Goal: Task Accomplishment & Management: Complete application form

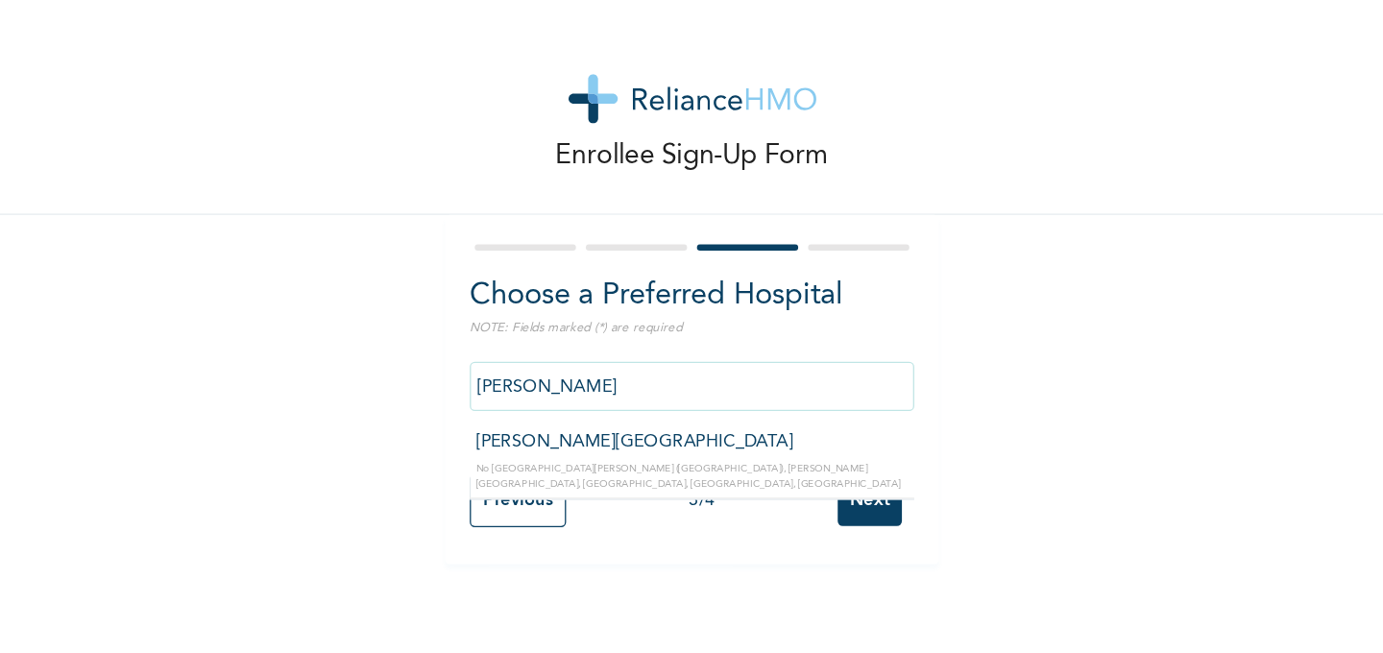
click at [533, 305] on input "smith" at bounding box center [615, 300] width 346 height 38
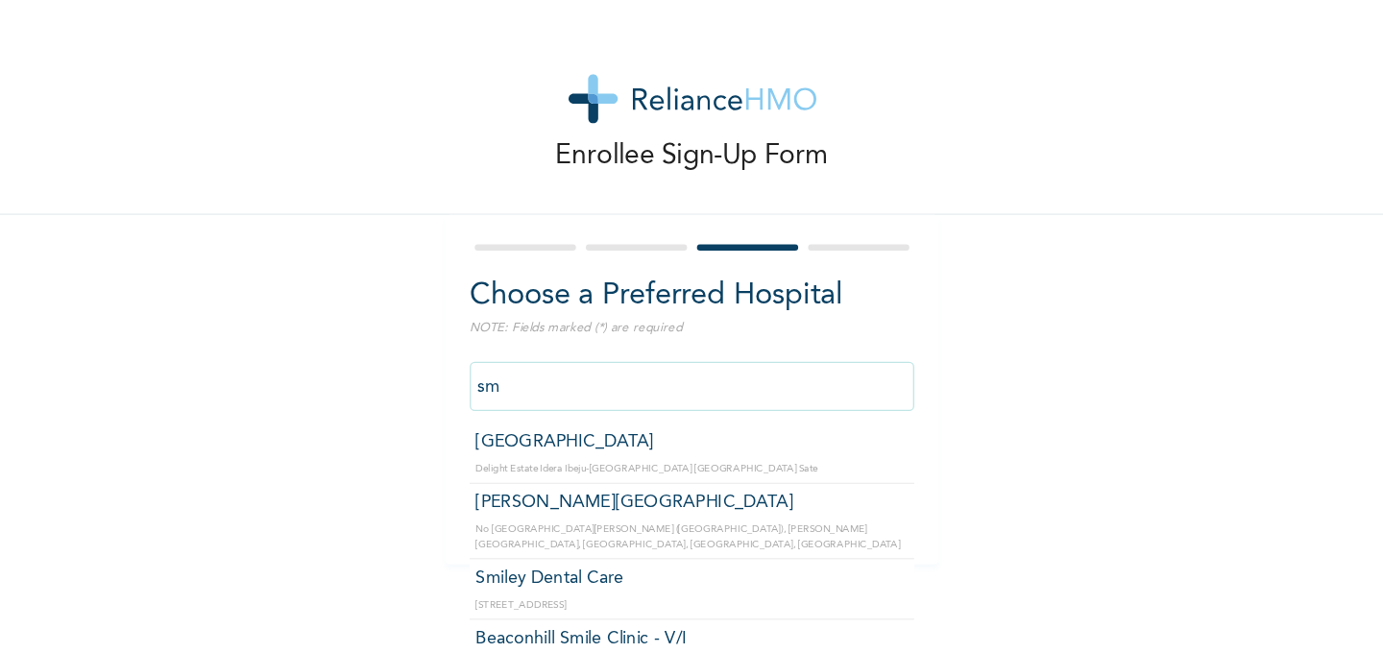
type input "s"
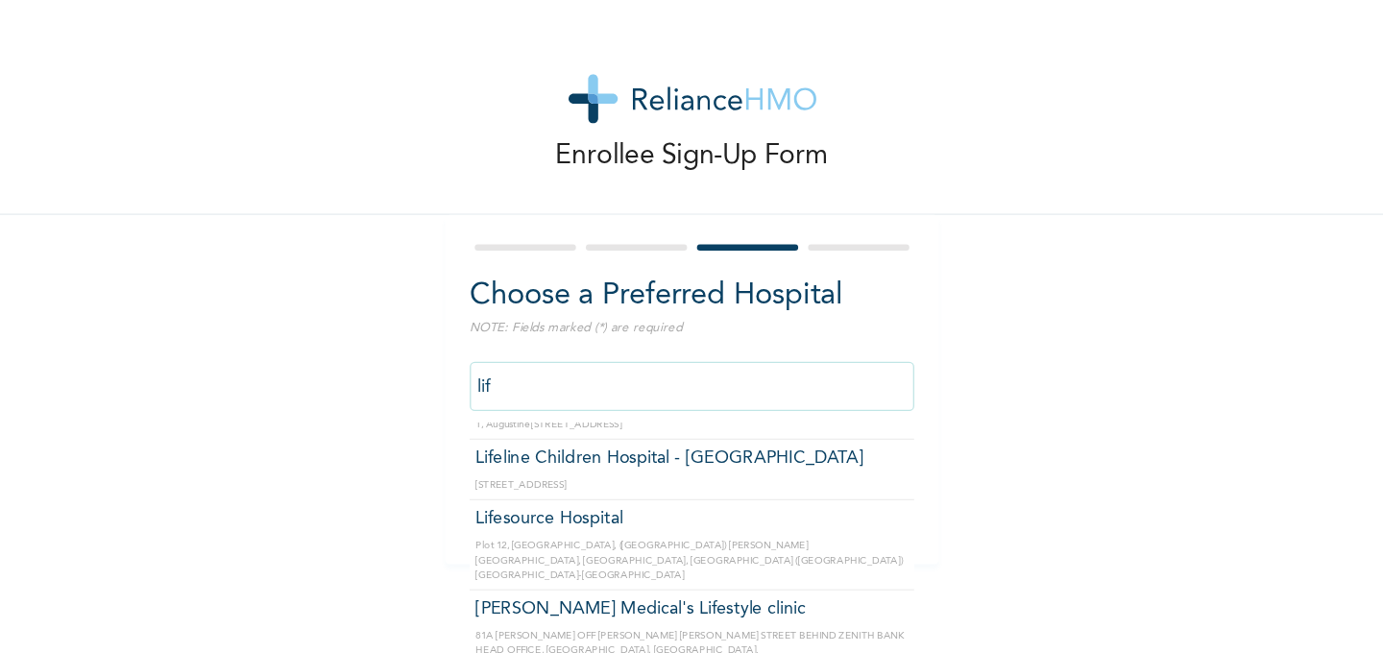
scroll to position [34, 0]
type input "Lifeline Children Hospital - Surulere"
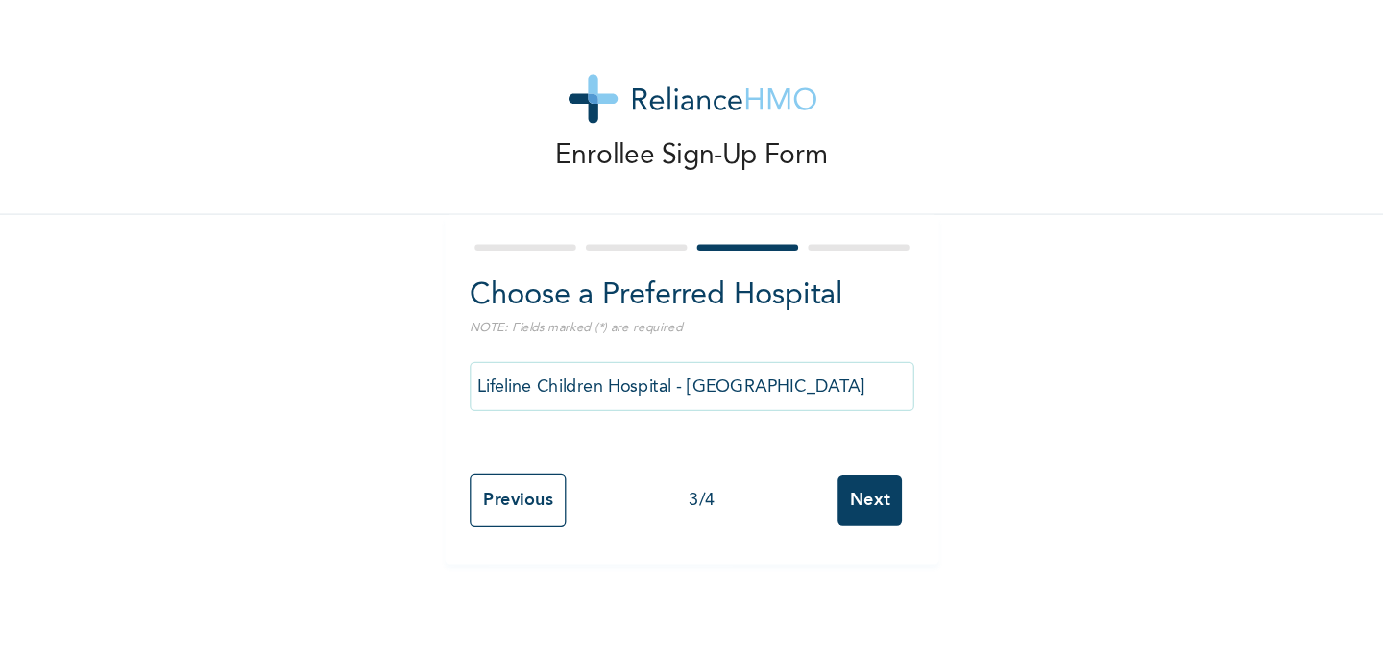
click at [751, 390] on input "Next" at bounding box center [753, 389] width 50 height 39
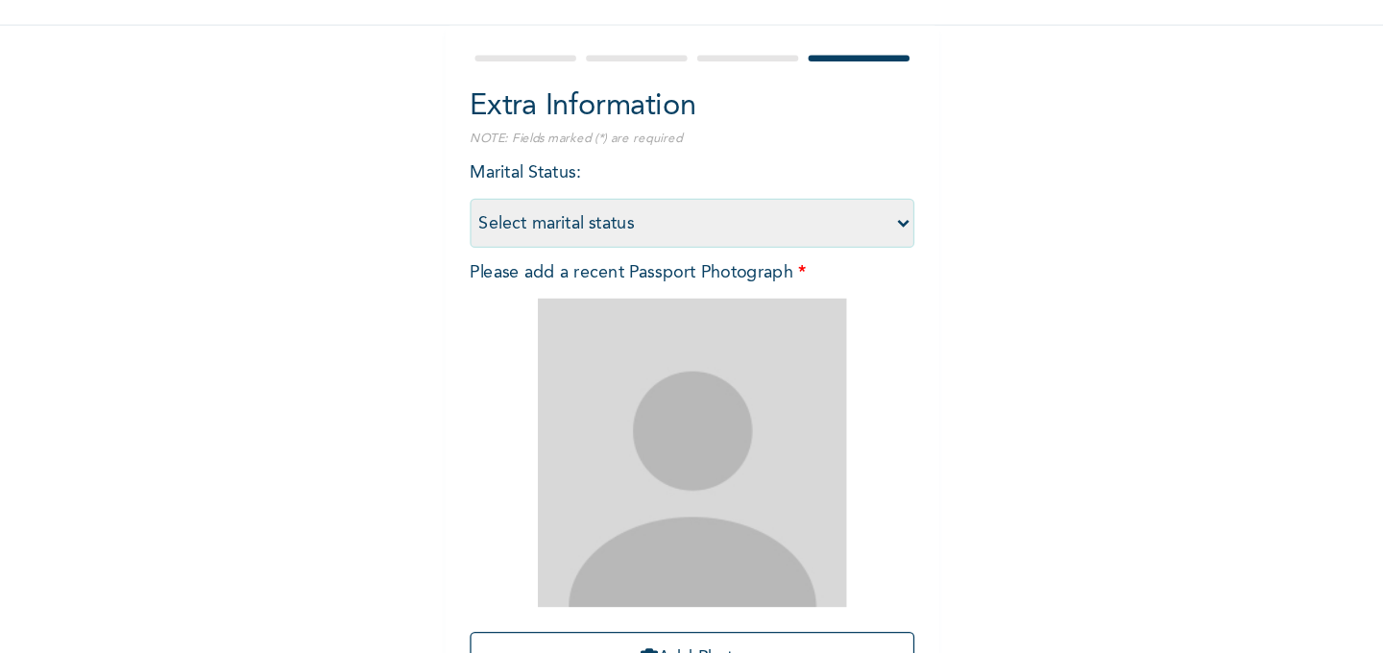
scroll to position [0, 0]
click at [777, 321] on select "Select marital status Single Married Divorced Widow/Widower" at bounding box center [615, 321] width 346 height 38
select select "2"
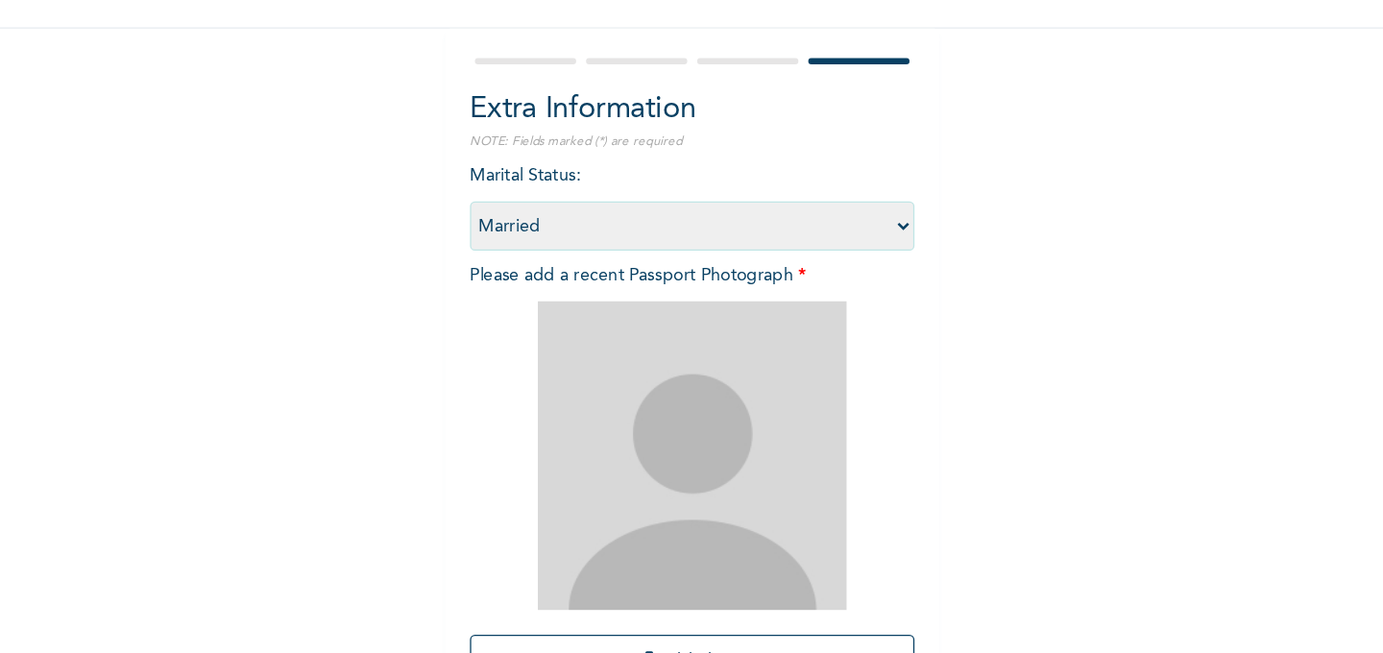
click at [442, 302] on select "Select marital status Single Married Divorced Widow/Widower" at bounding box center [615, 321] width 346 height 38
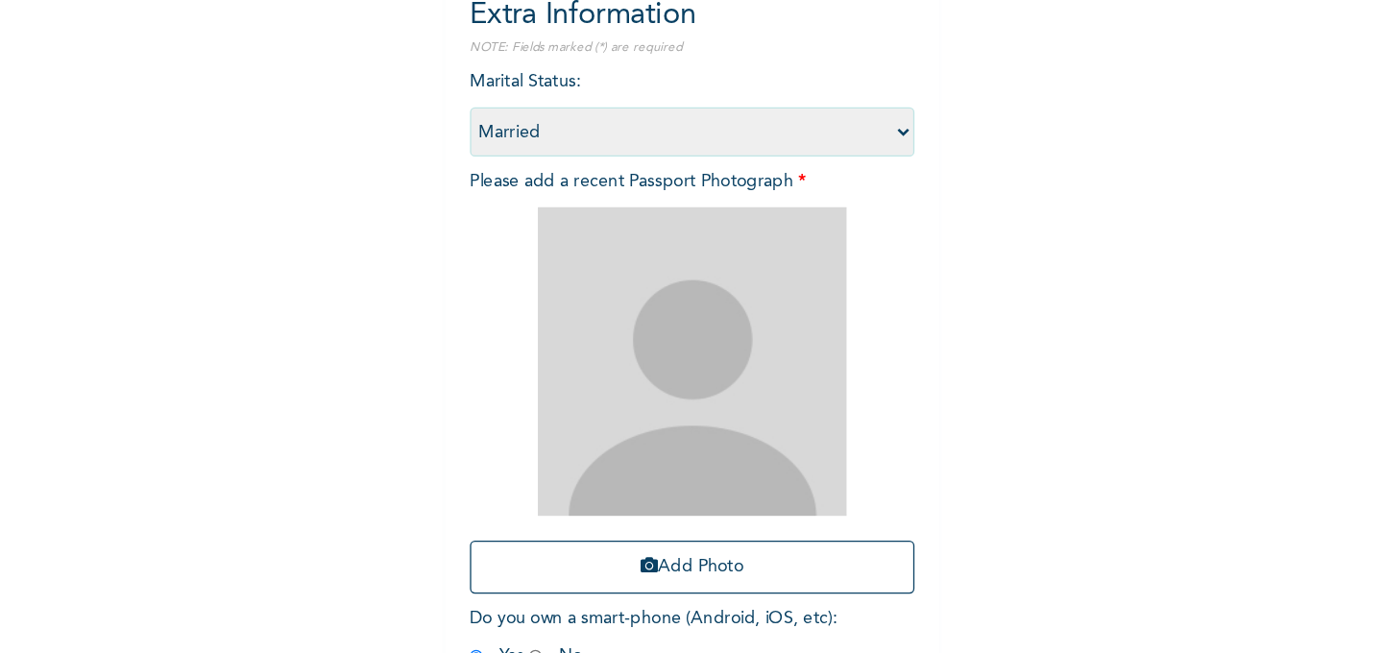
scroll to position [176, 0]
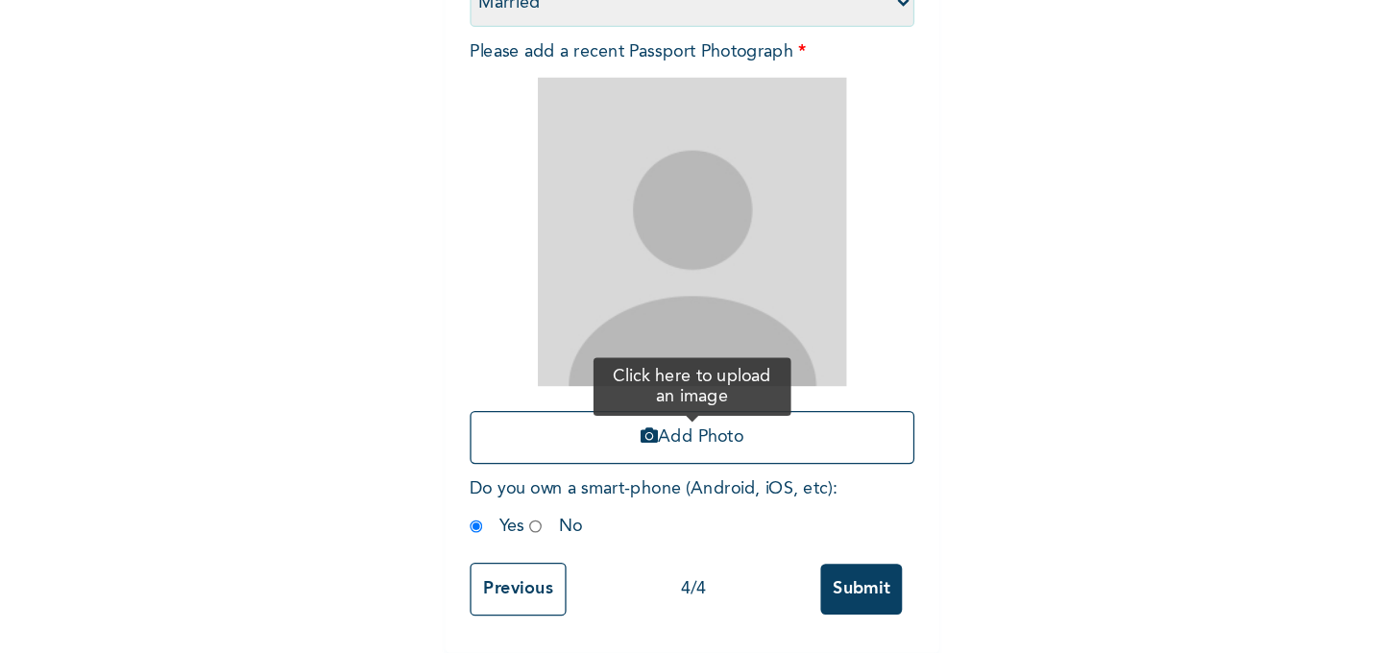
click at [602, 483] on button "Add Photo" at bounding box center [615, 485] width 346 height 41
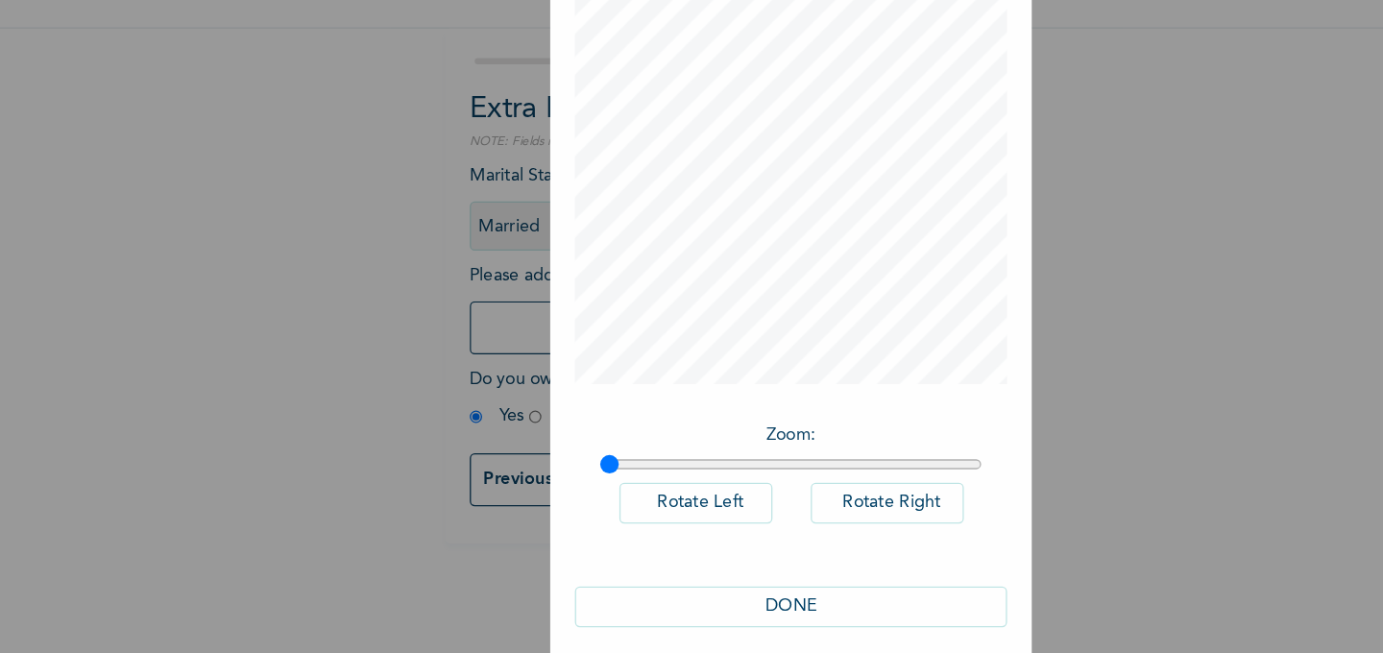
scroll to position [0, 0]
type input "1"
drag, startPoint x: 552, startPoint y: 502, endPoint x: 517, endPoint y: 505, distance: 35.7
click at [543, 505] on input "range" at bounding box center [692, 506] width 298 height 15
click at [956, 437] on div "× Add Picture Zoom : Rotate Left Rotate Right DONE" at bounding box center [691, 326] width 1383 height 653
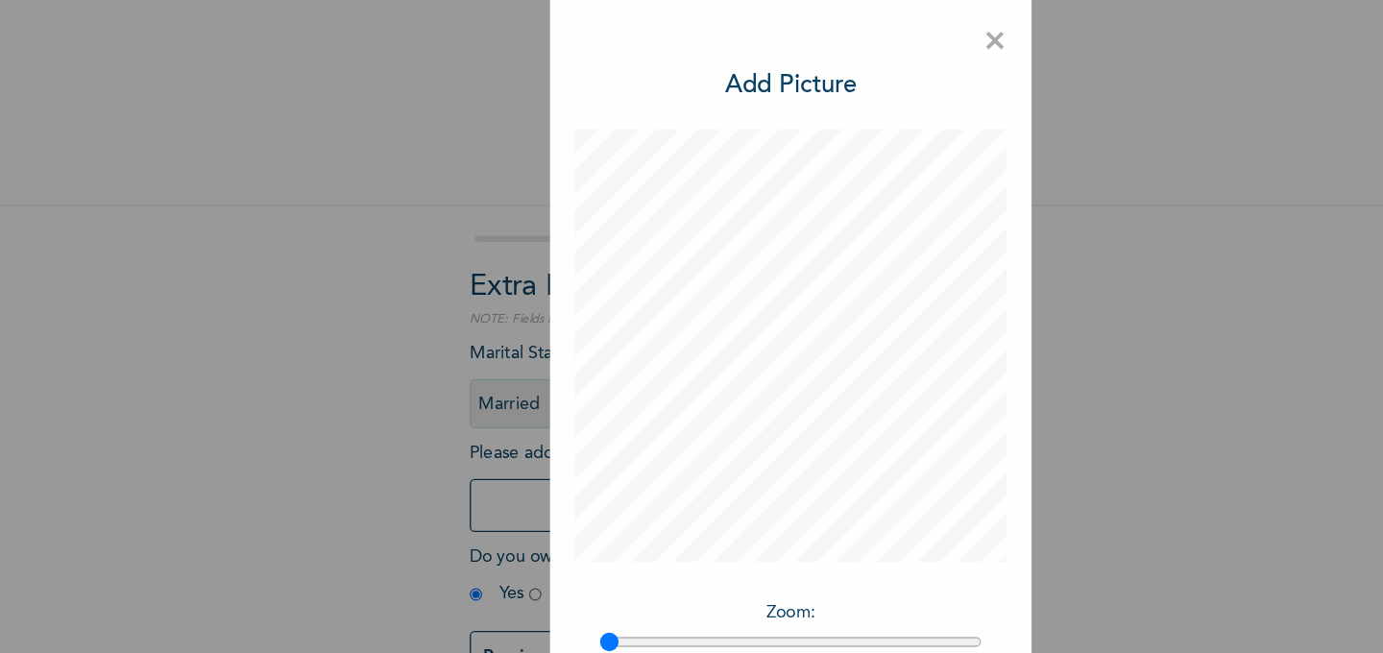
click at [852, 39] on span "×" at bounding box center [850, 39] width 18 height 40
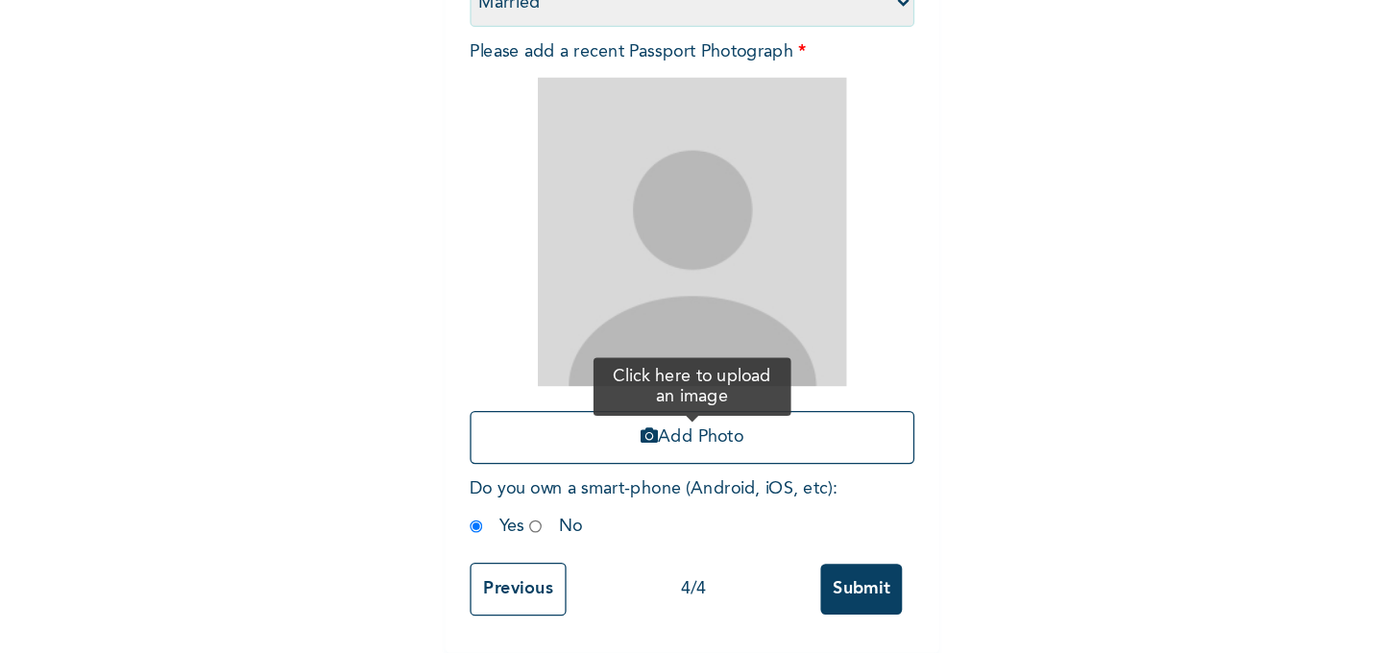
click at [596, 482] on button "Add Photo" at bounding box center [615, 485] width 346 height 41
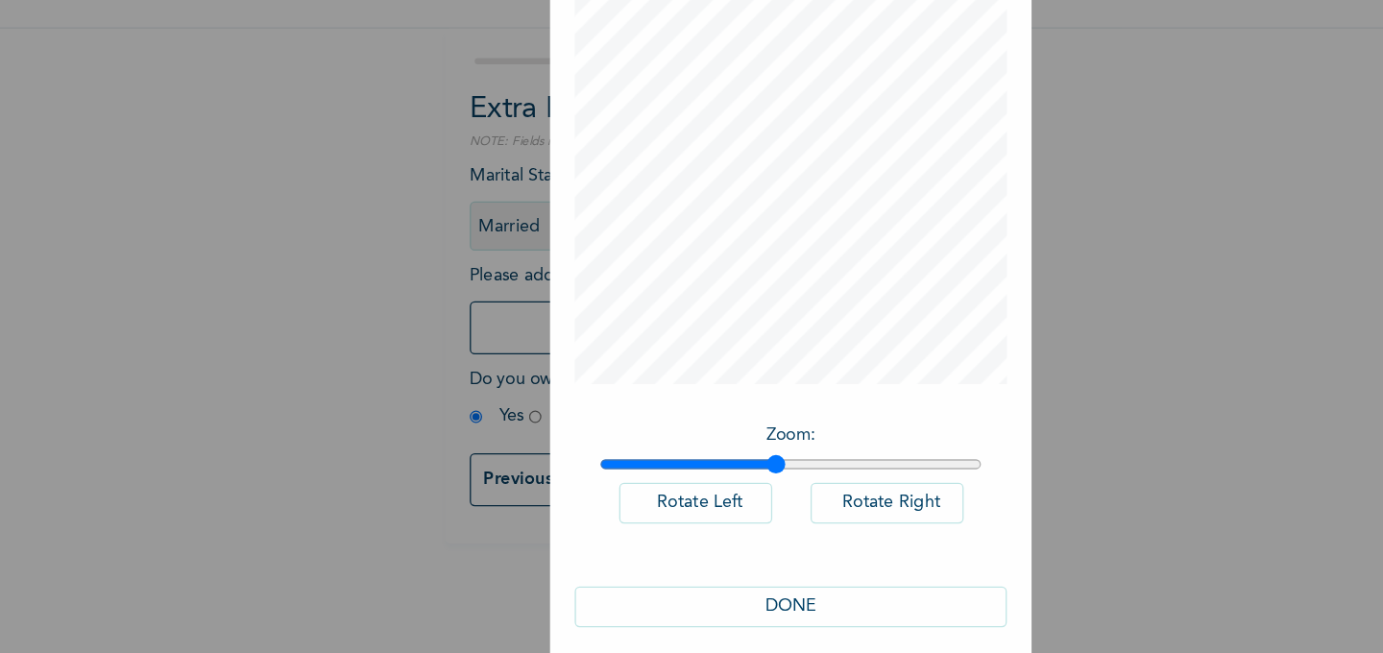
drag, startPoint x: 552, startPoint y: 505, endPoint x: 679, endPoint y: 500, distance: 126.9
click at [679, 500] on input "range" at bounding box center [692, 506] width 298 height 15
type input "1.69"
drag, startPoint x: 681, startPoint y: 503, endPoint x: 745, endPoint y: 495, distance: 64.9
click at [745, 495] on div "Zoom : Rotate Left Rotate Right" at bounding box center [692, 523] width 336 height 118
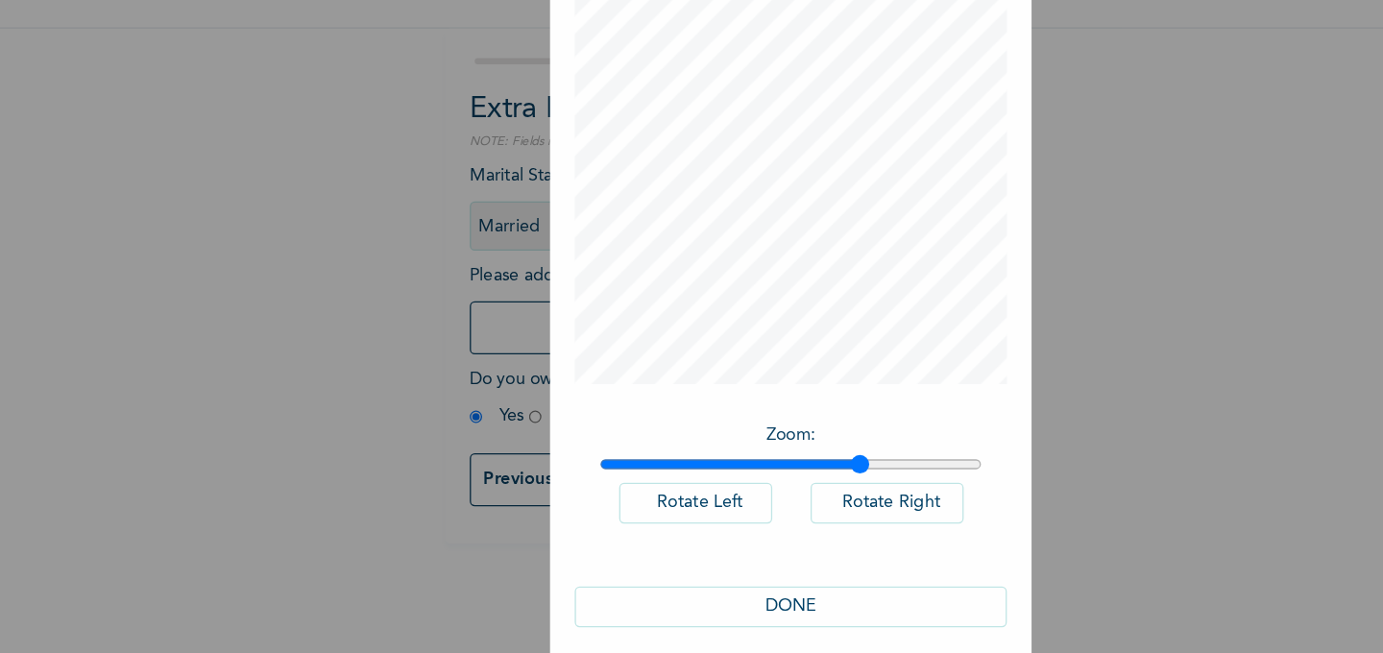
click at [716, 618] on button "DONE" at bounding box center [692, 617] width 336 height 32
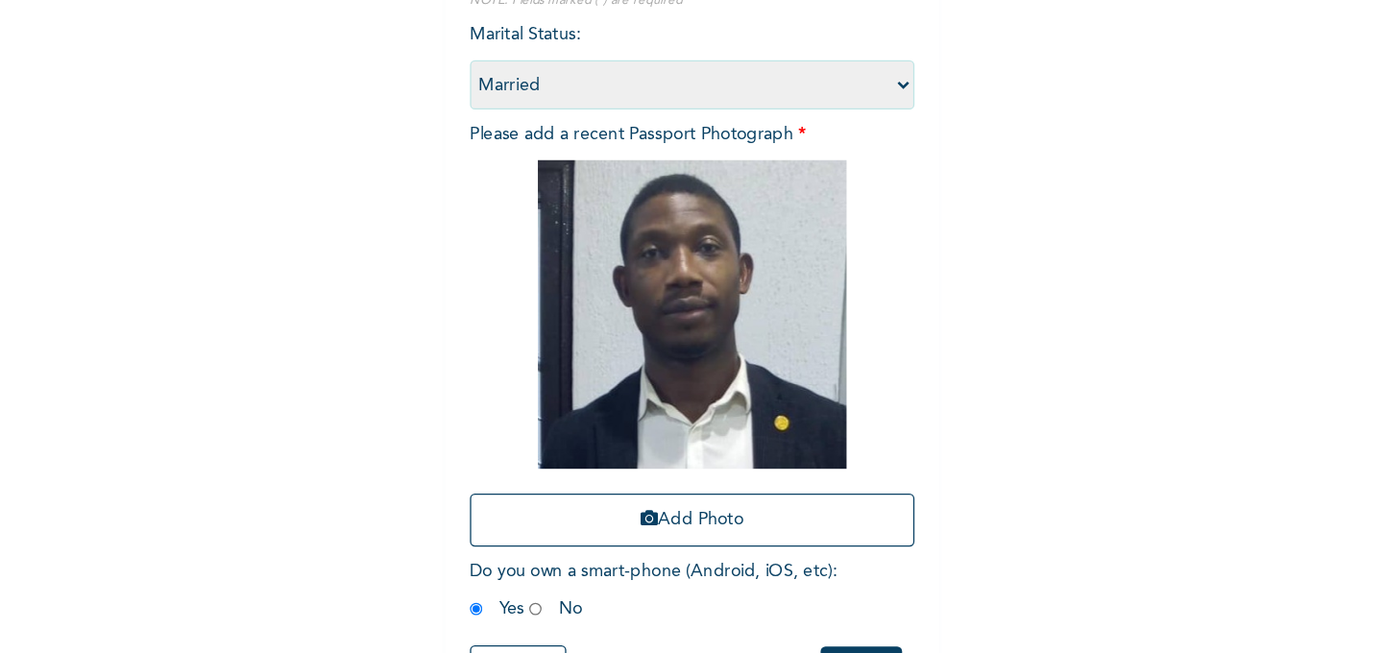
scroll to position [176, 0]
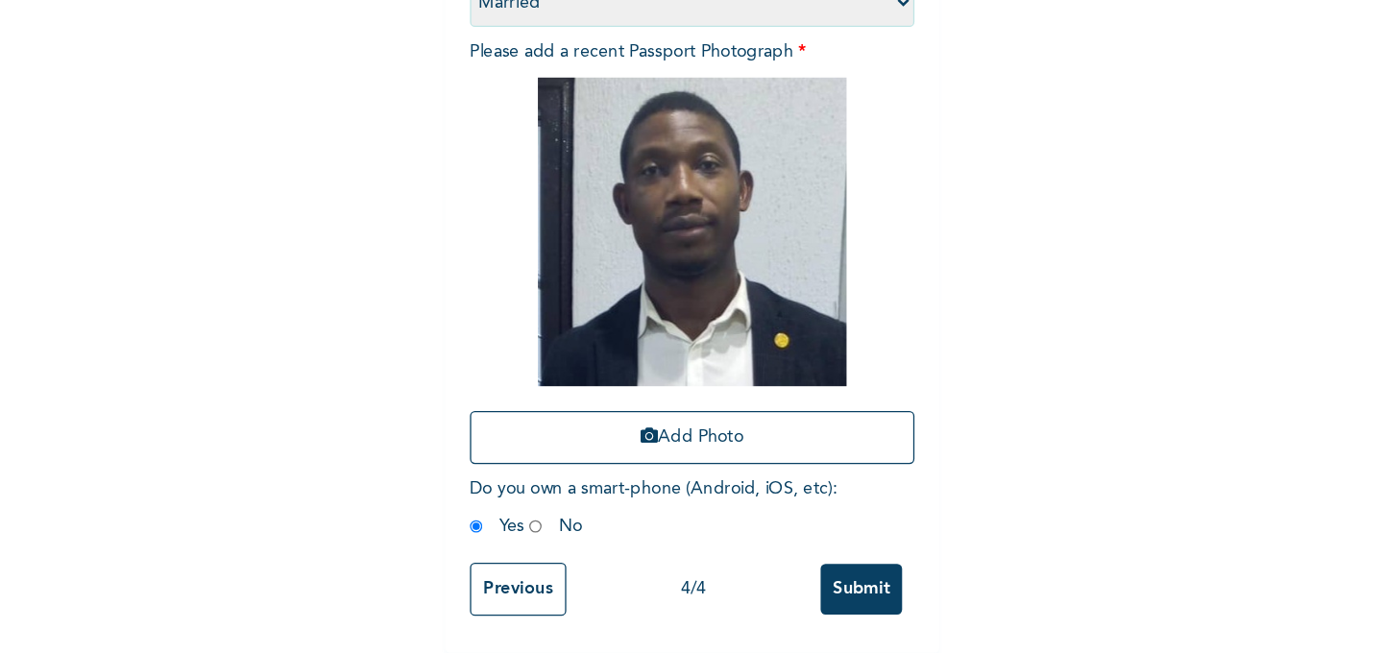
click at [747, 606] on input "Submit" at bounding box center [746, 603] width 63 height 39
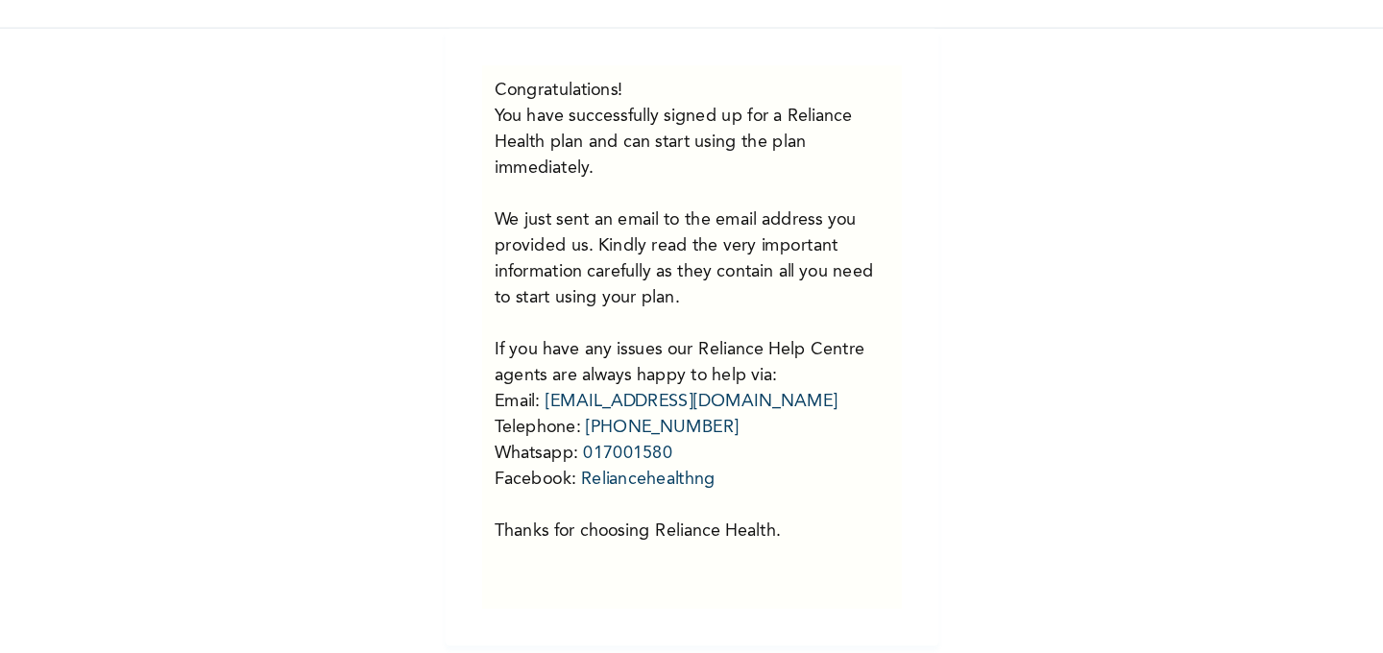
scroll to position [0, 0]
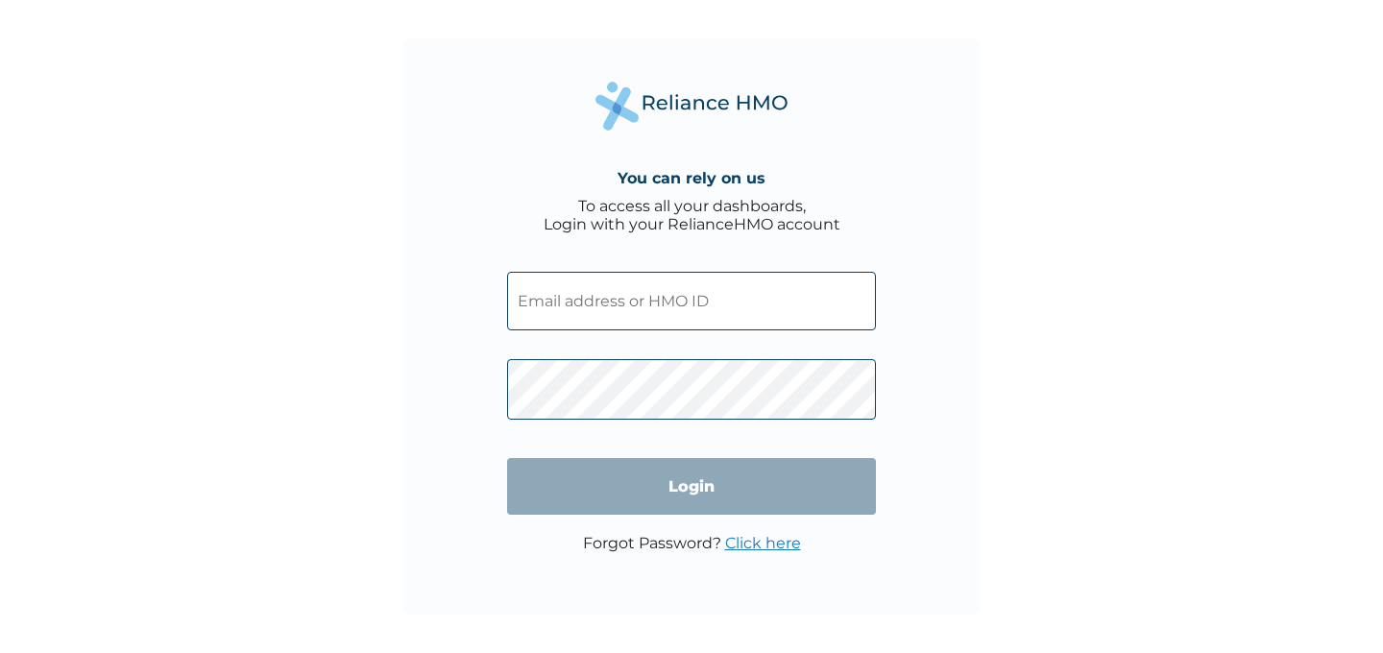
click at [680, 308] on input "text" at bounding box center [691, 301] width 369 height 59
paste input "SLH/10395/A"
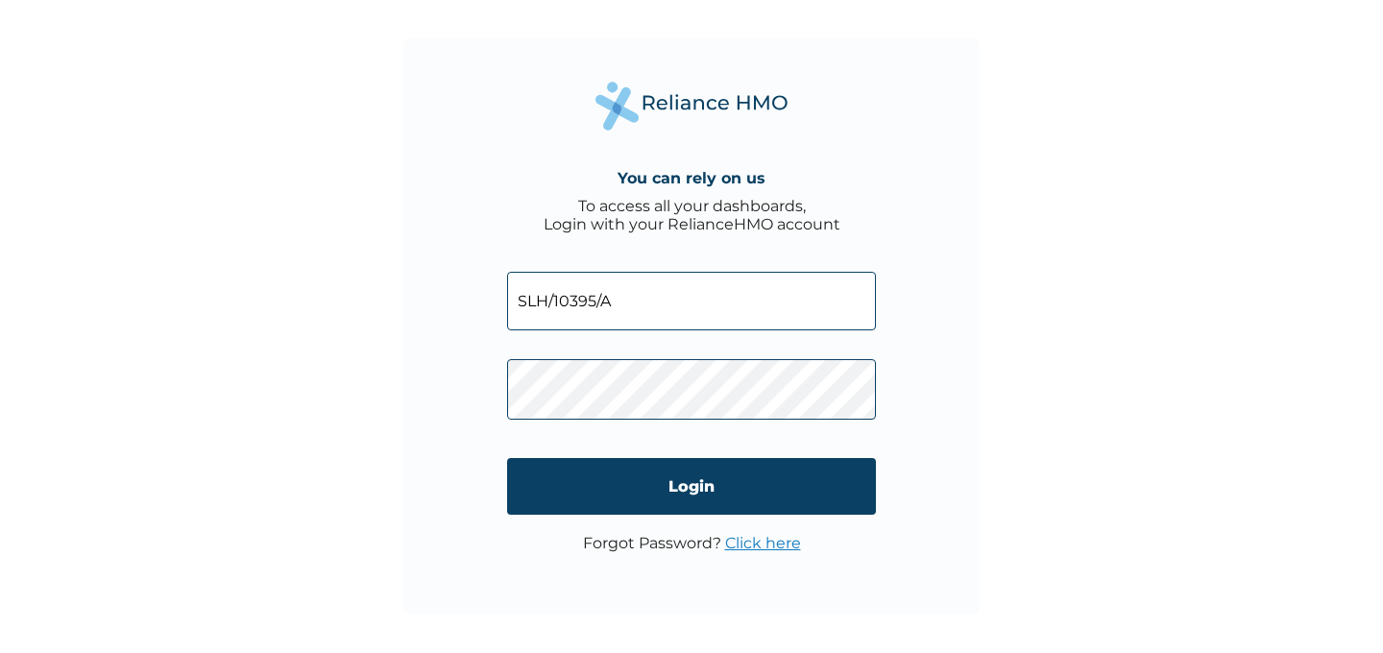
type input "SLH/10395/A"
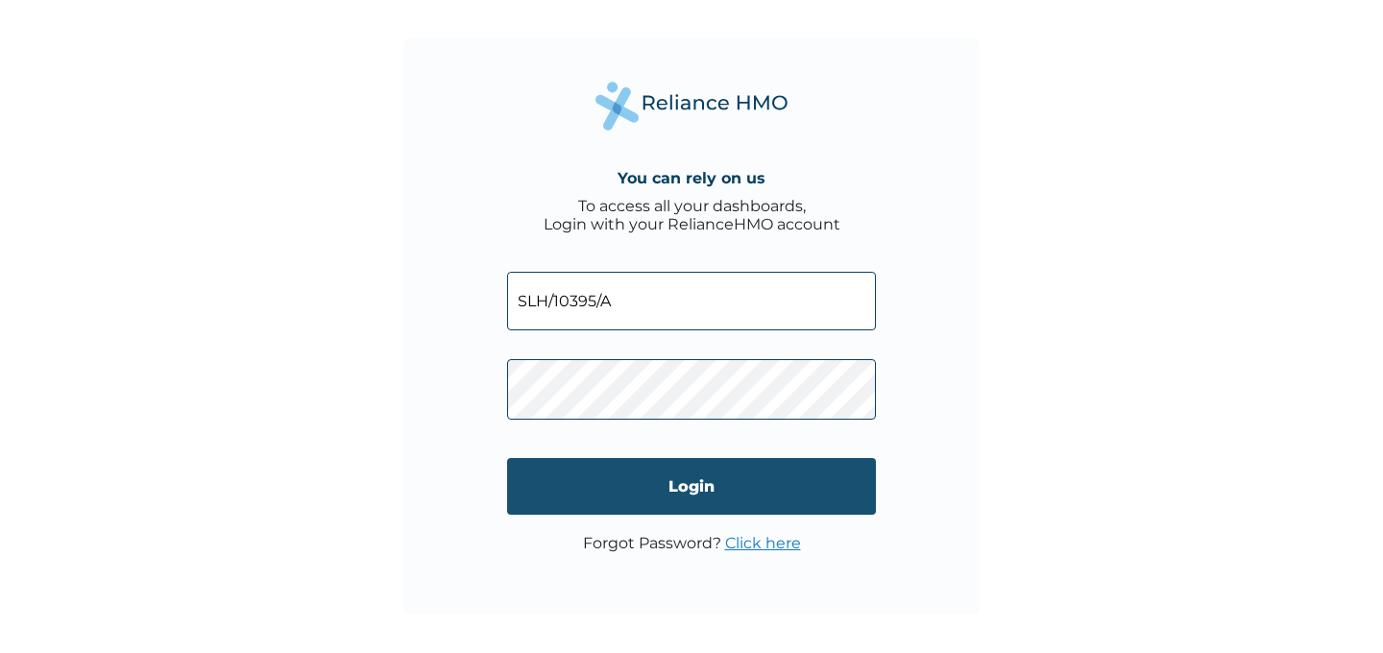
click at [695, 493] on input "Login" at bounding box center [691, 486] width 369 height 57
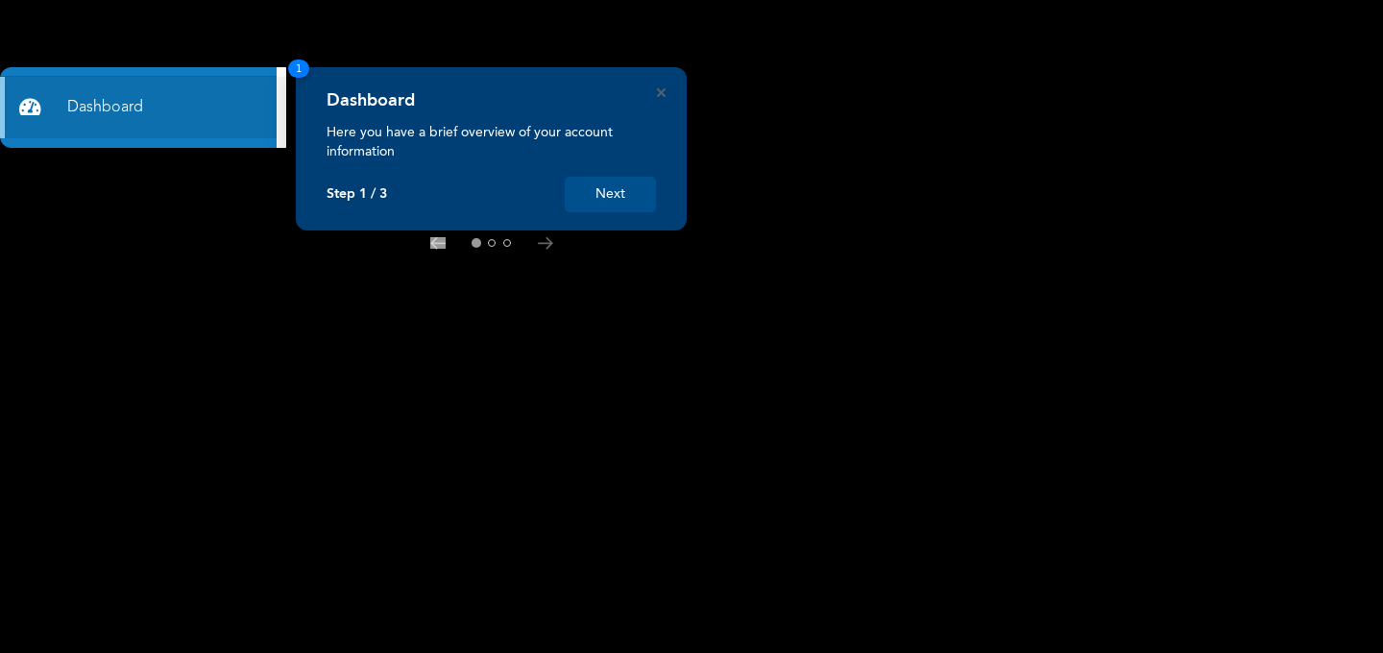
click at [618, 190] on button "Next" at bounding box center [610, 195] width 91 height 36
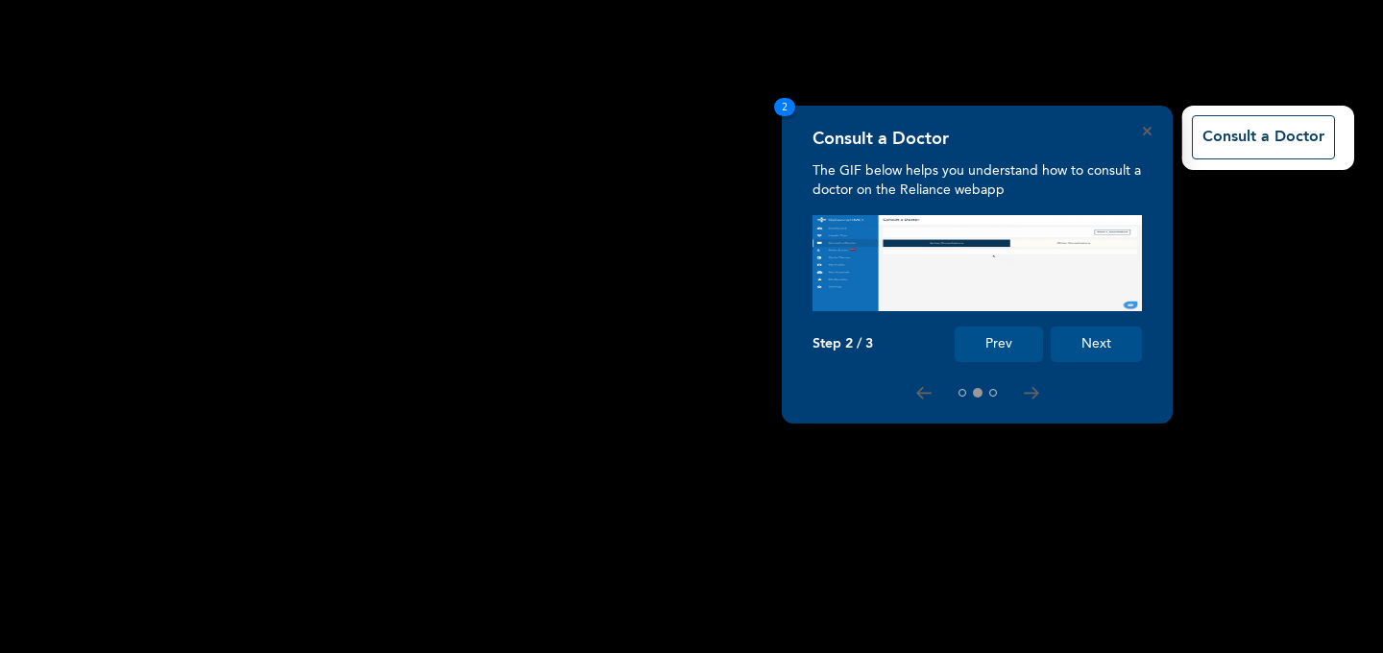
click at [1111, 350] on button "Next" at bounding box center [1096, 345] width 91 height 36
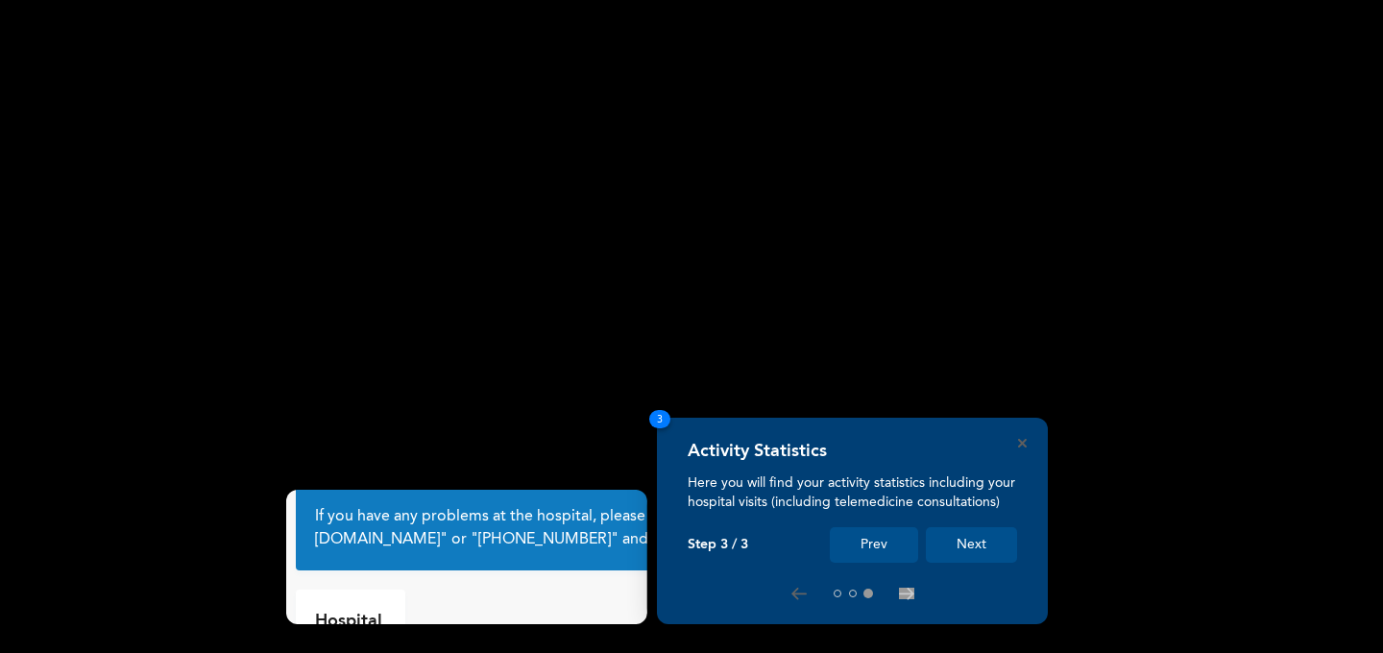
scroll to position [91, 0]
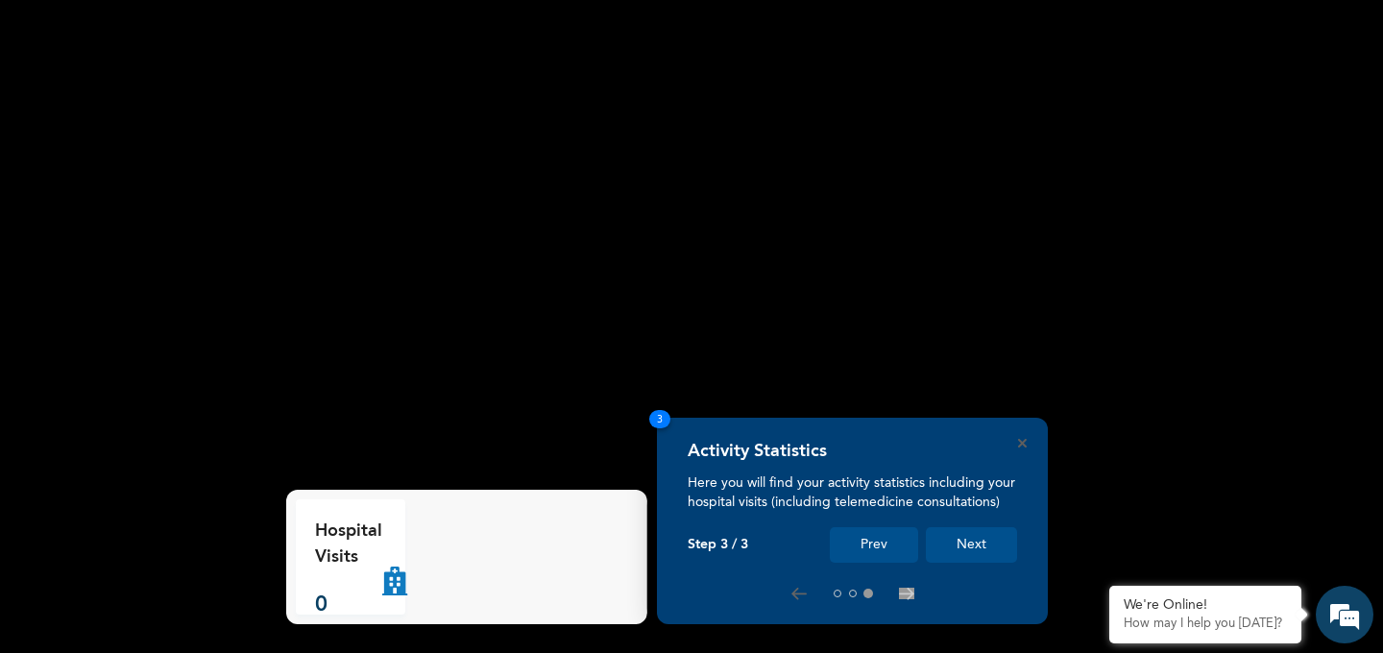
click at [967, 550] on button "Next" at bounding box center [971, 545] width 91 height 36
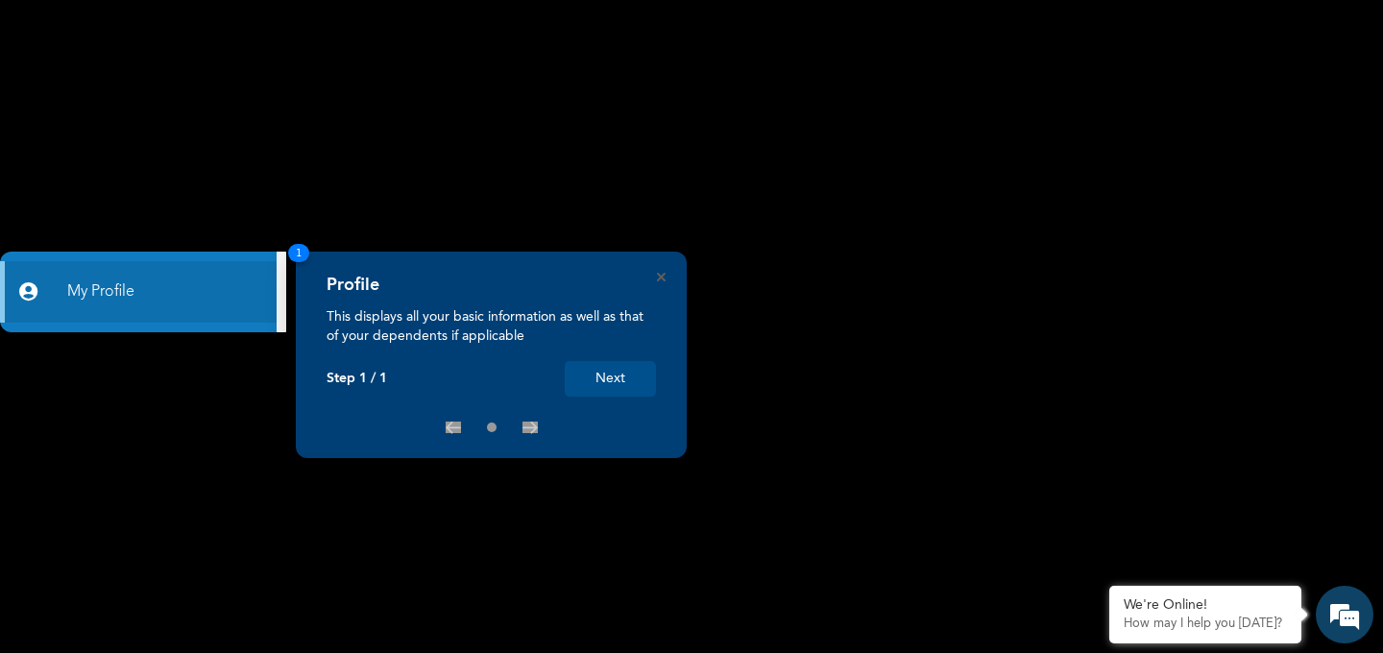
click at [663, 281] on div "Profile This displays all your basic information as well as that of your depend…" at bounding box center [491, 355] width 391 height 207
click at [663, 280] on icon "Close" at bounding box center [661, 277] width 9 height 9
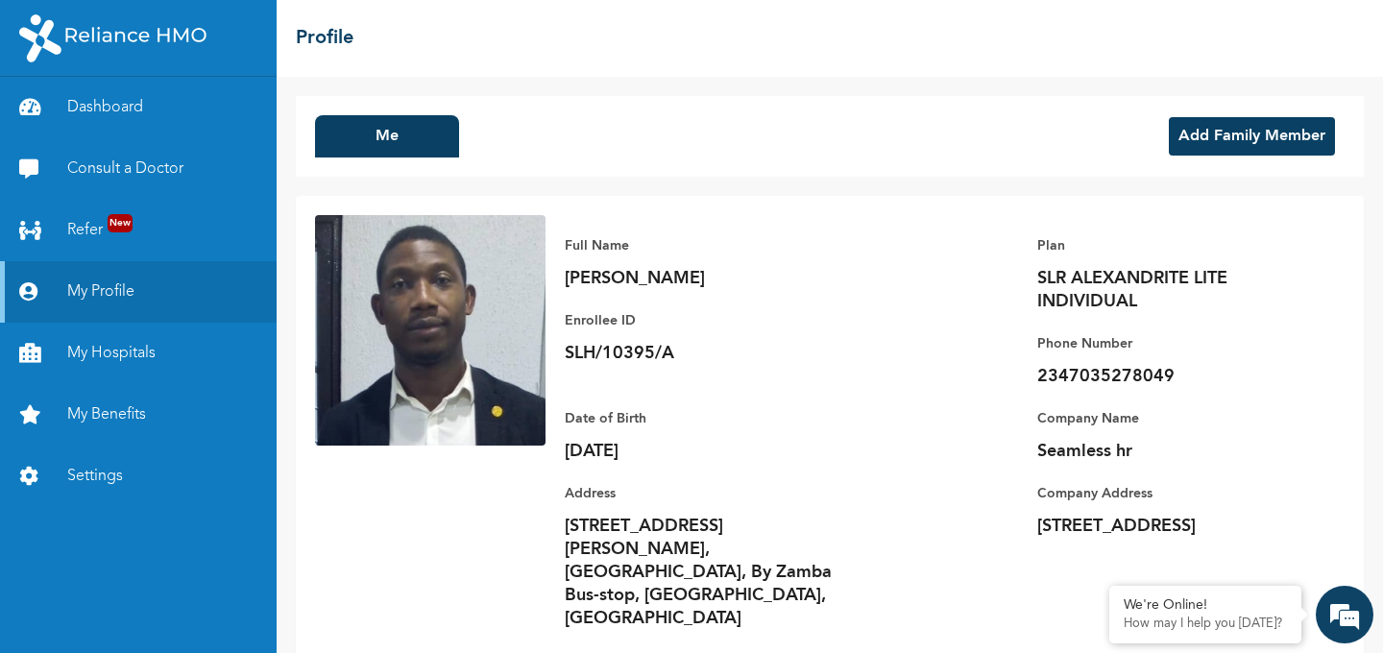
scroll to position [8, 0]
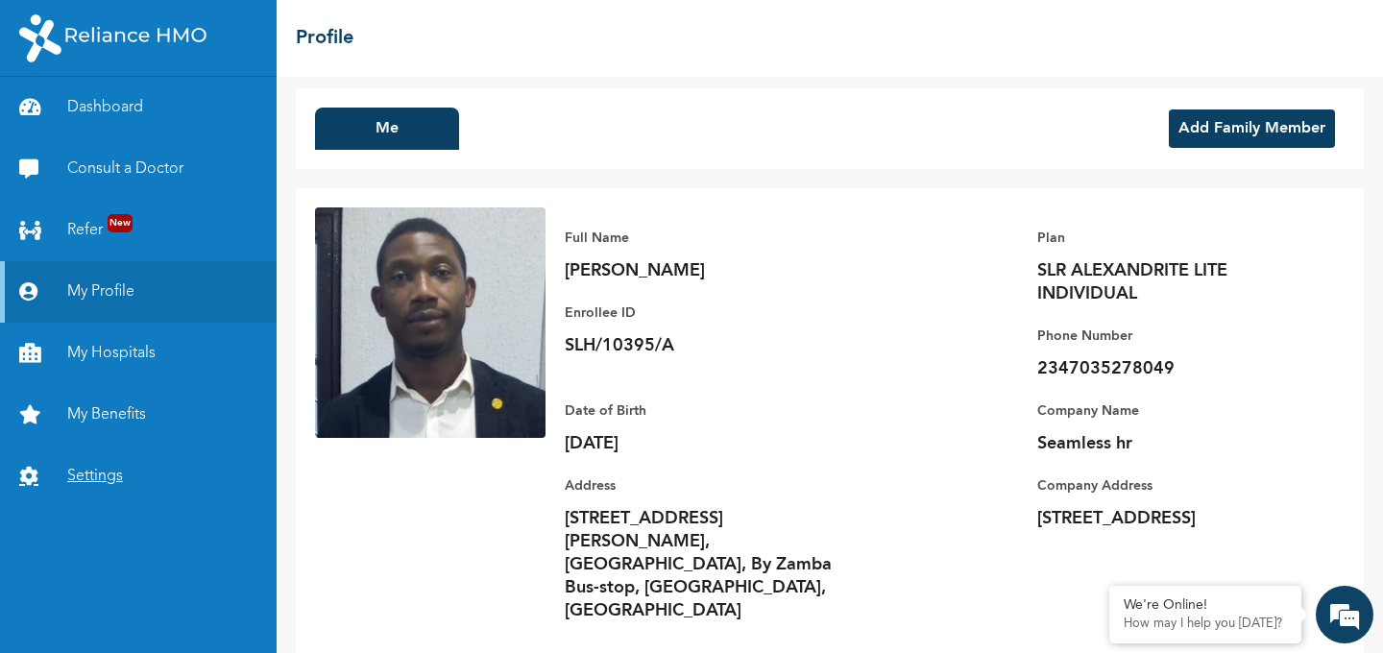
click at [101, 485] on link "Settings" at bounding box center [138, 476] width 277 height 61
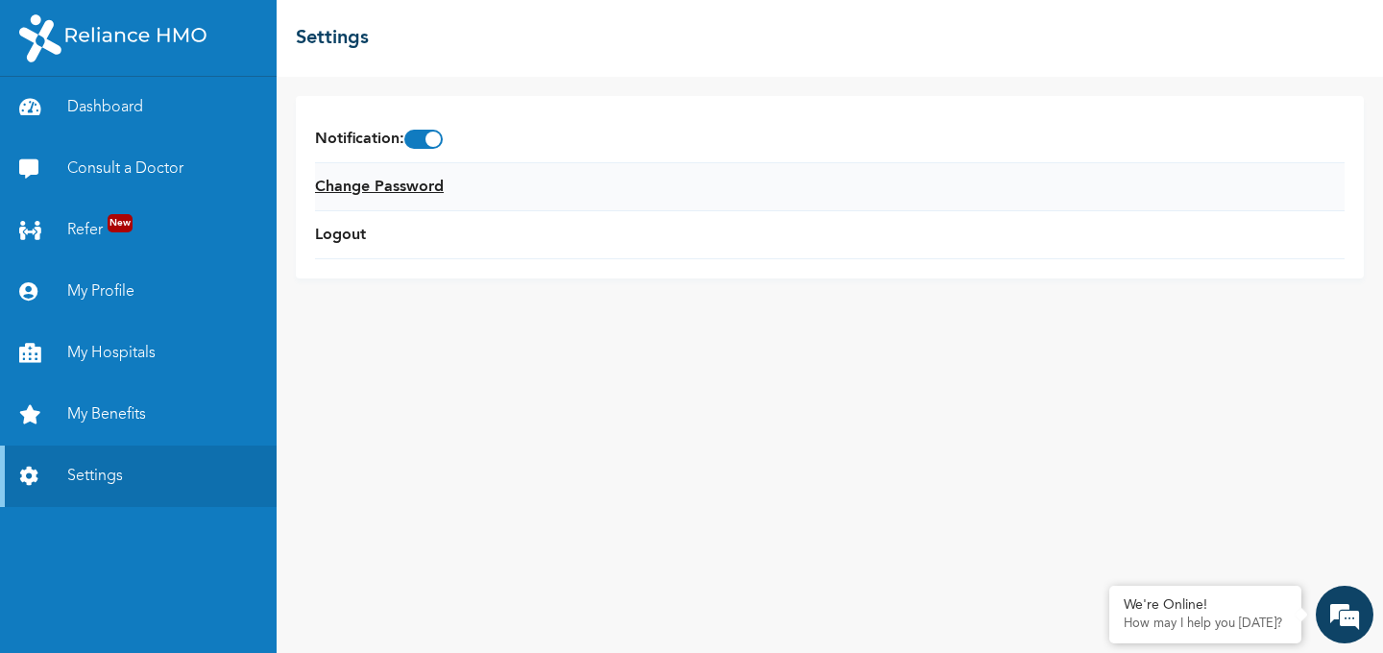
click at [363, 190] on link "Change Password" at bounding box center [379, 187] width 129 height 23
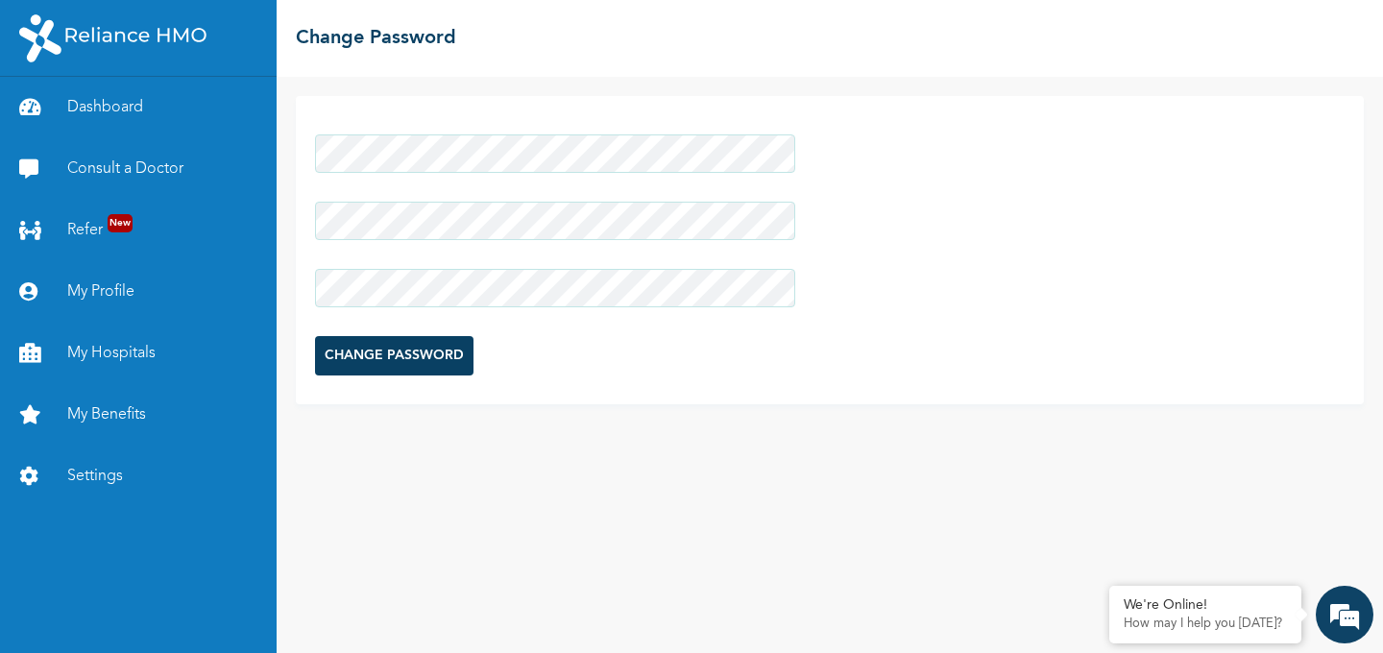
click at [388, 353] on input "CHANGE PASSWORD" at bounding box center [394, 355] width 158 height 39
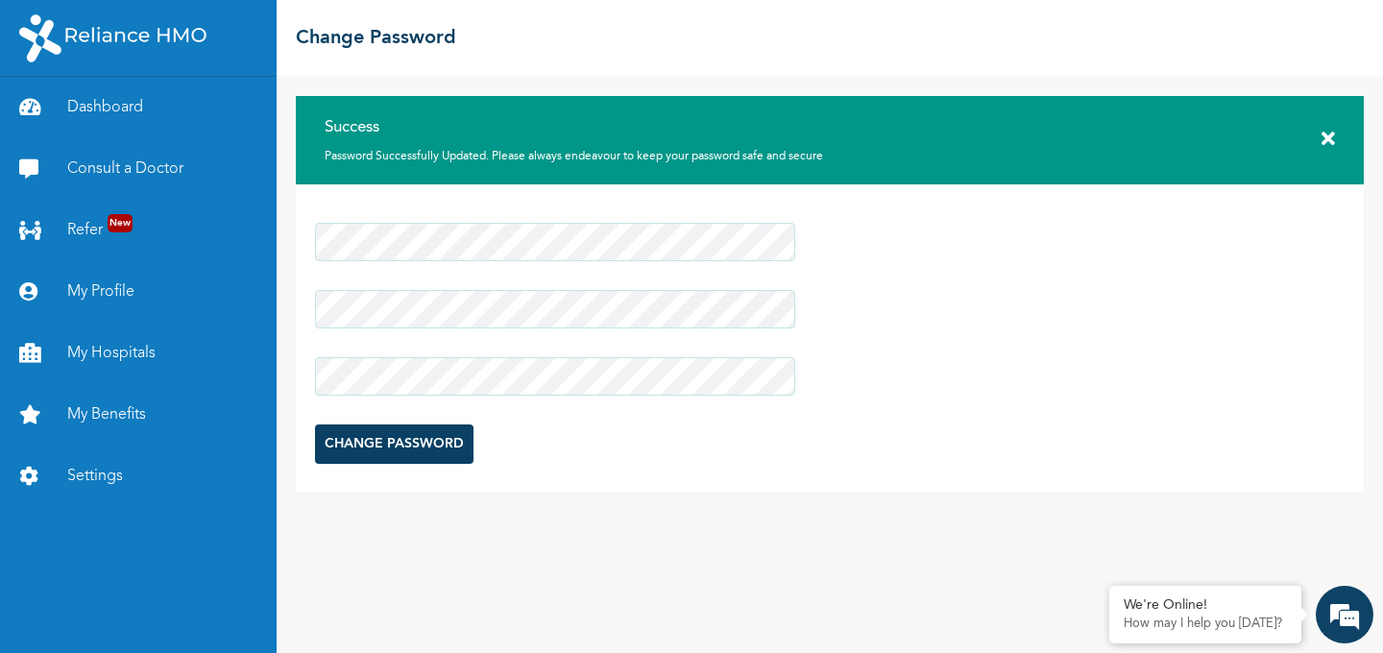
click at [1329, 140] on icon at bounding box center [1328, 139] width 13 height 19
click at [104, 115] on link "Dashboard" at bounding box center [138, 107] width 277 height 61
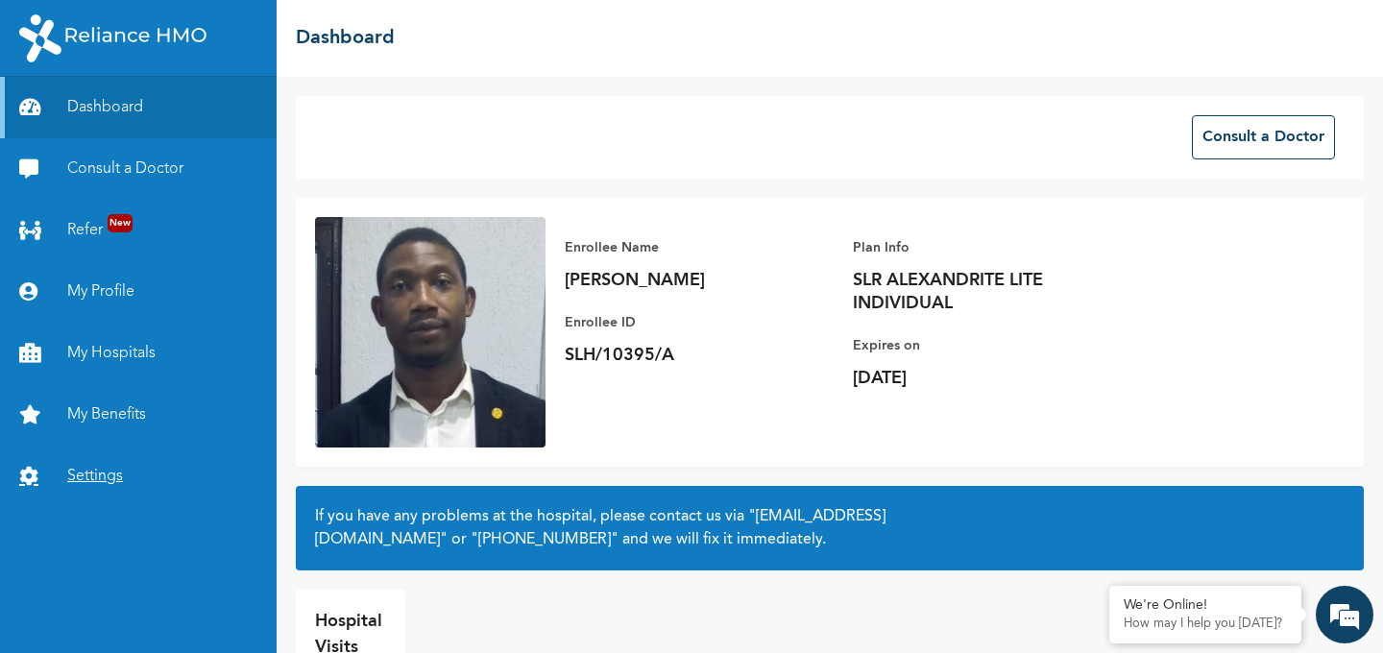
click at [95, 480] on link "Settings" at bounding box center [138, 476] width 277 height 61
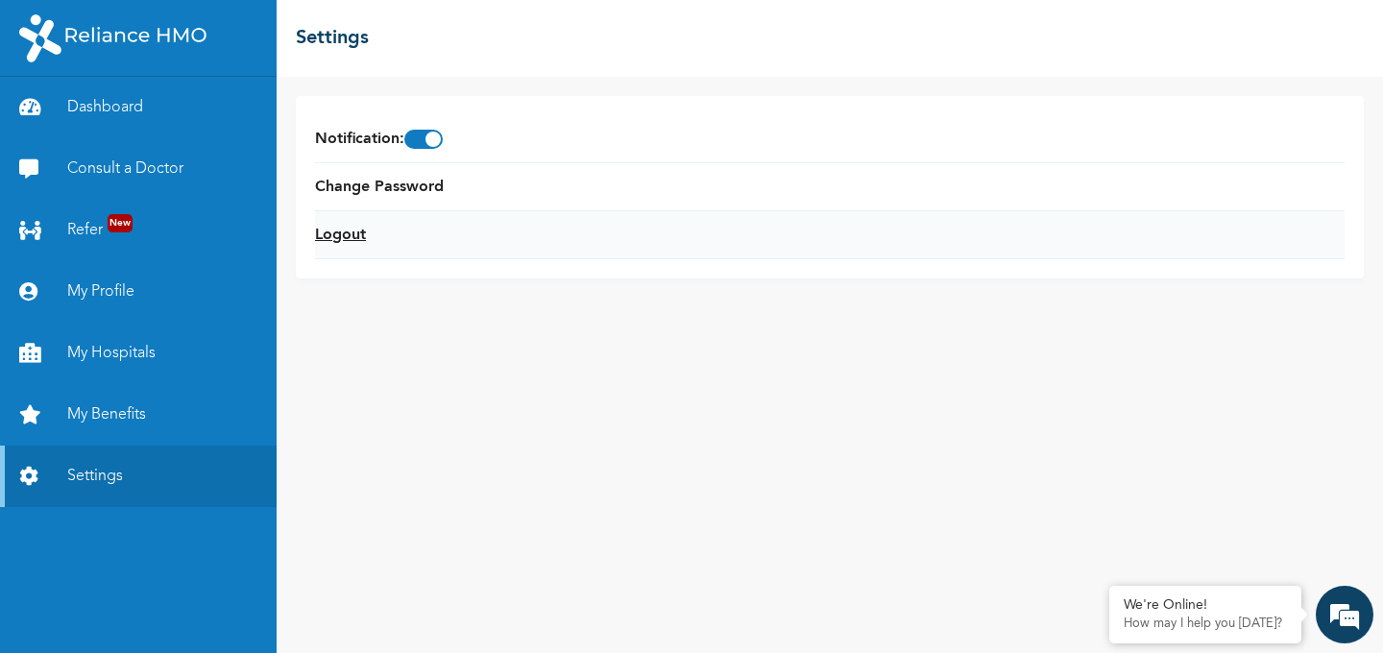
click at [353, 234] on link "Logout" at bounding box center [340, 235] width 51 height 23
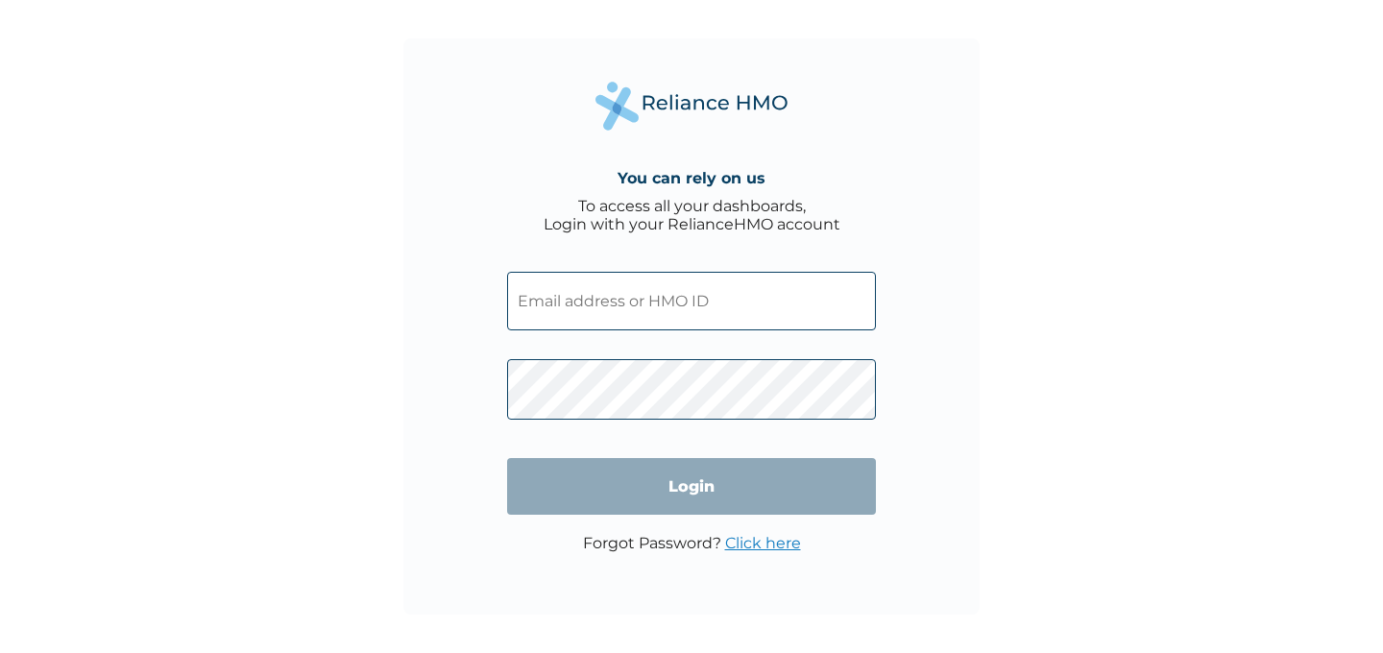
click at [621, 315] on input "text" at bounding box center [691, 301] width 369 height 59
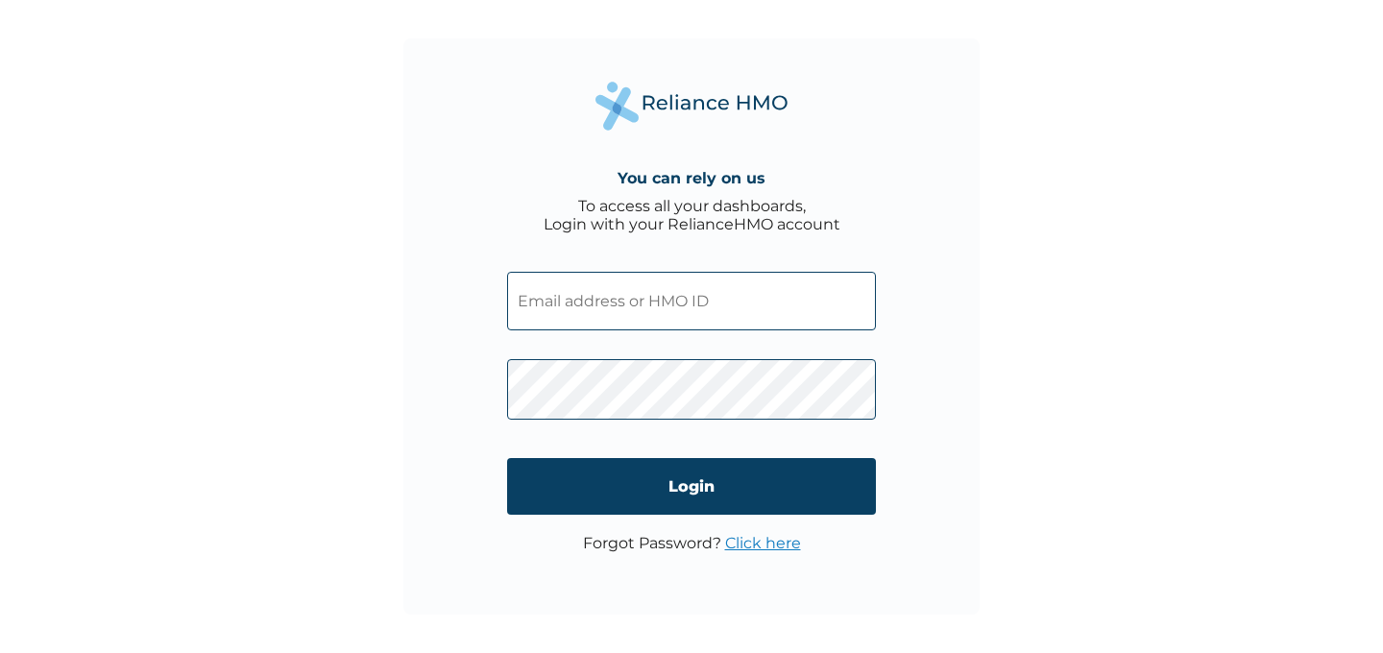
click at [618, 307] on input "text" at bounding box center [691, 301] width 369 height 59
type input "m"
type input "michaelakuewanbhor@seamlesshr.com"
click at [1030, 382] on div "You can rely on us To access all your dashboards, Login with your RelianceHMO a…" at bounding box center [691, 326] width 1383 height 653
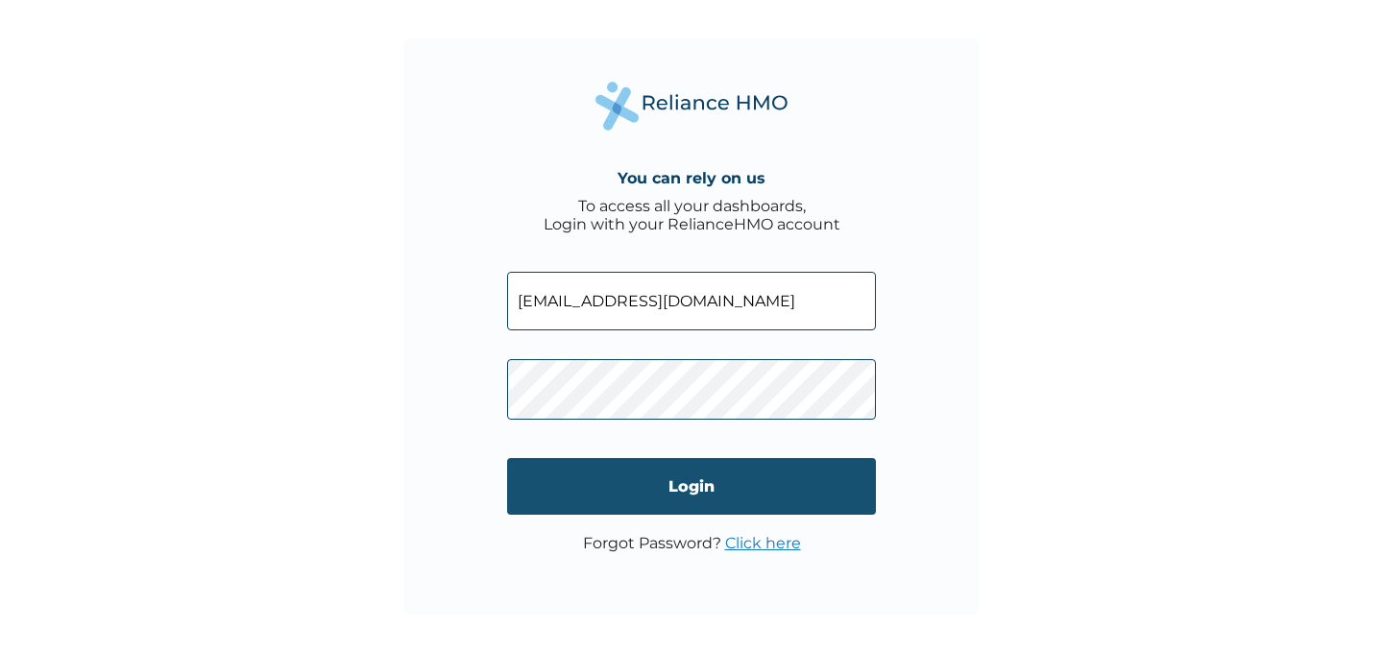
click at [683, 489] on input "Login" at bounding box center [691, 486] width 369 height 57
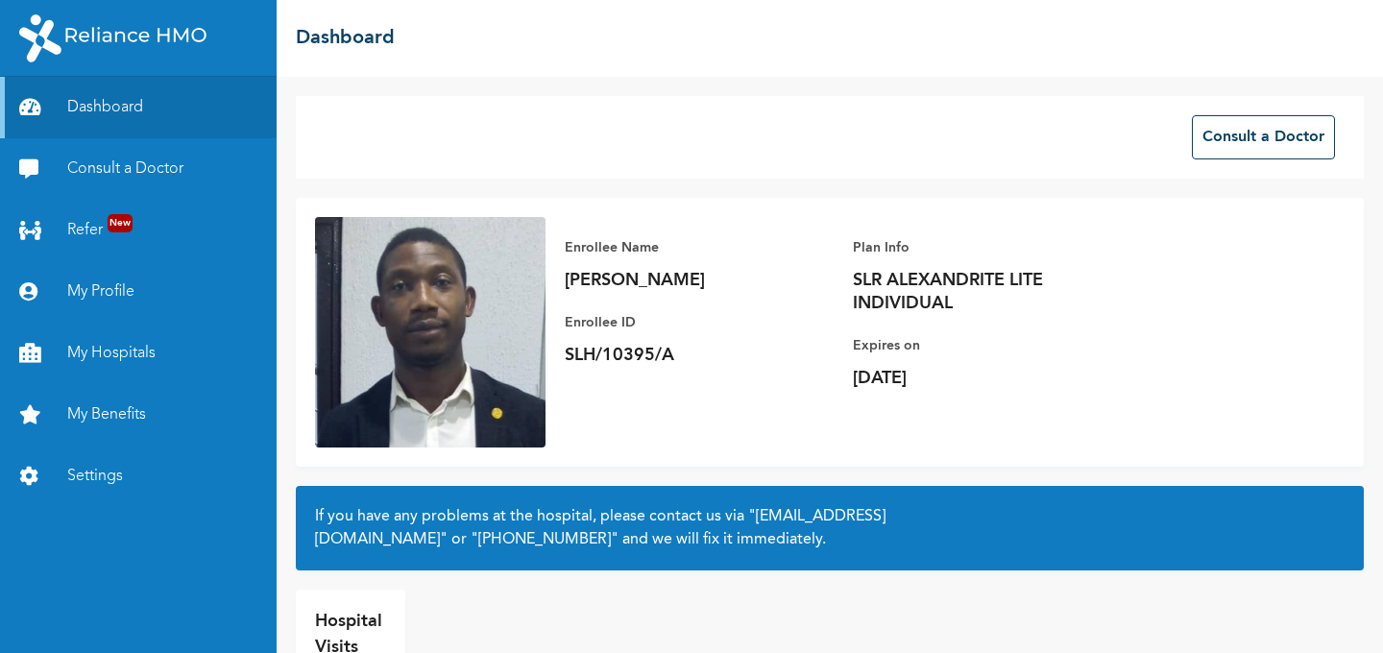
scroll to position [91, 0]
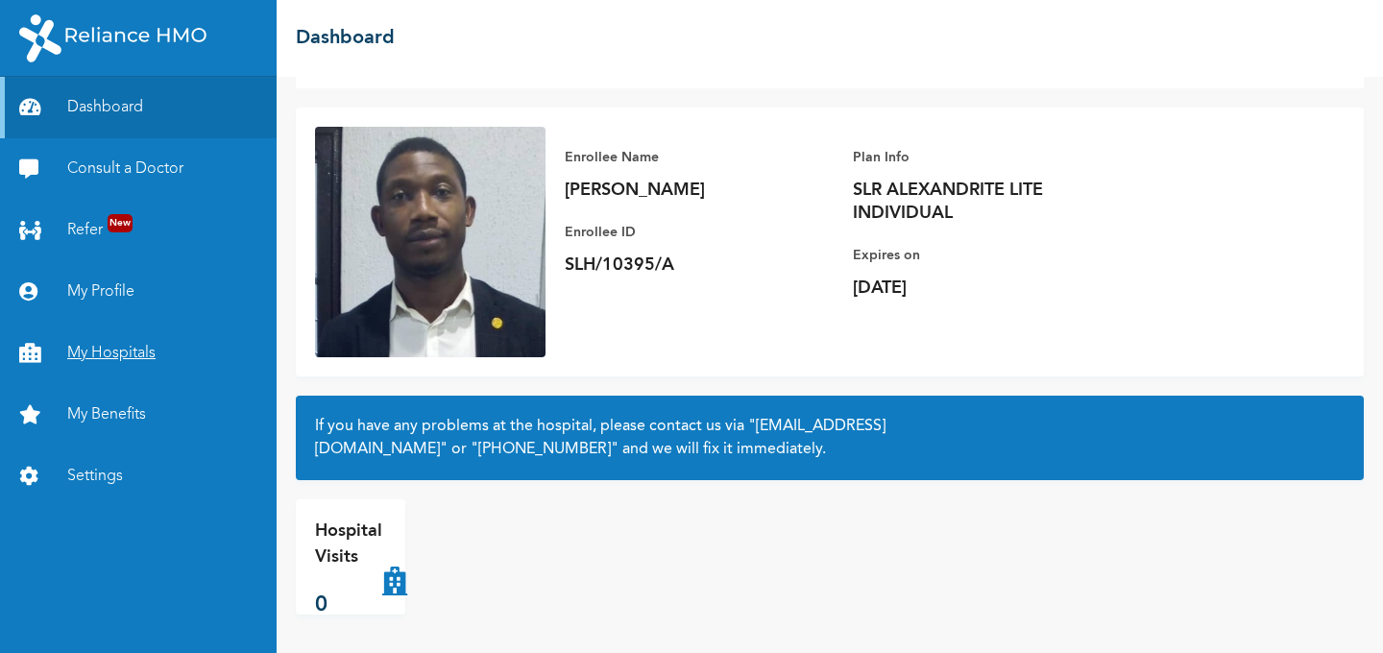
click at [106, 359] on link "My Hospitals" at bounding box center [138, 353] width 277 height 61
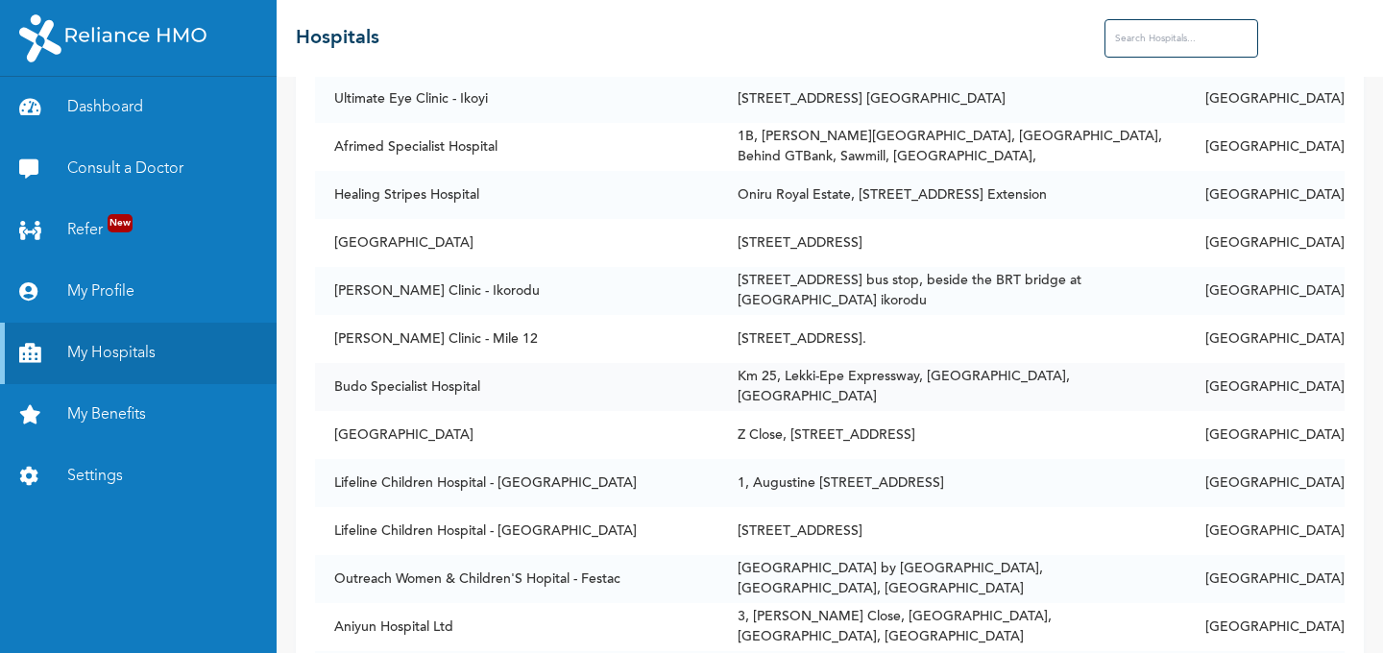
scroll to position [101, 0]
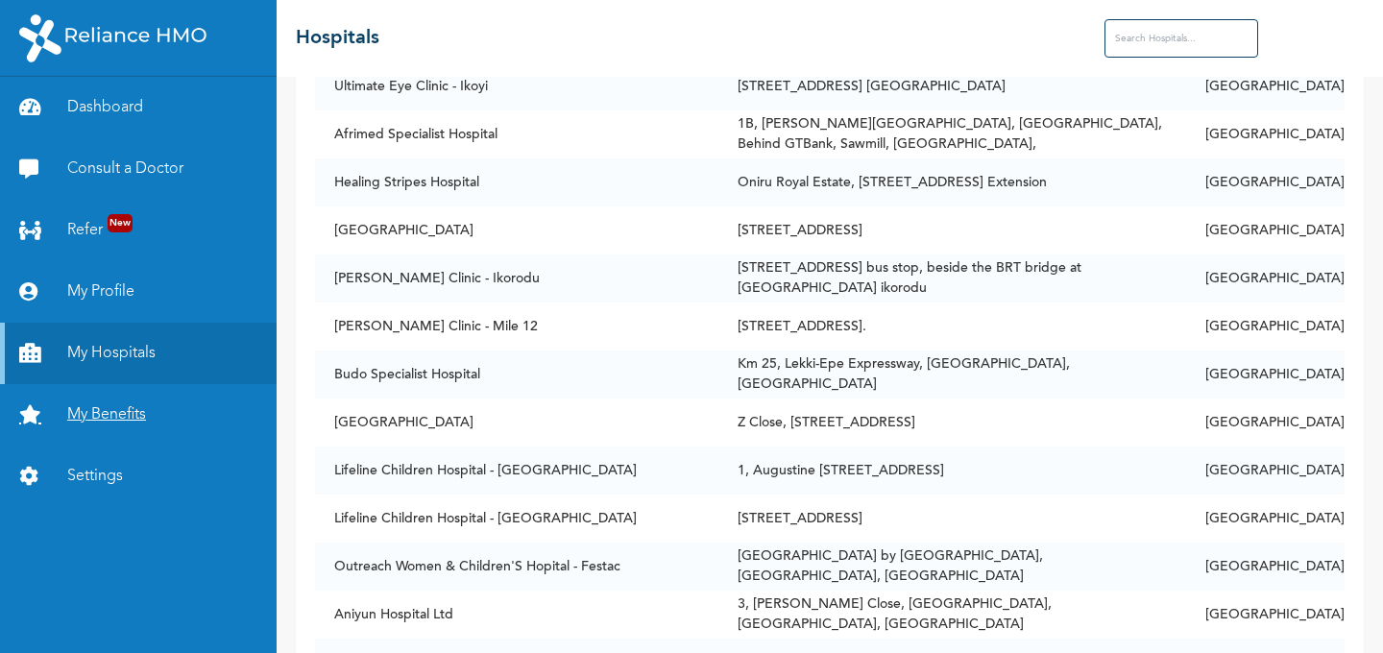
click at [89, 420] on link "My Benefits" at bounding box center [138, 414] width 277 height 61
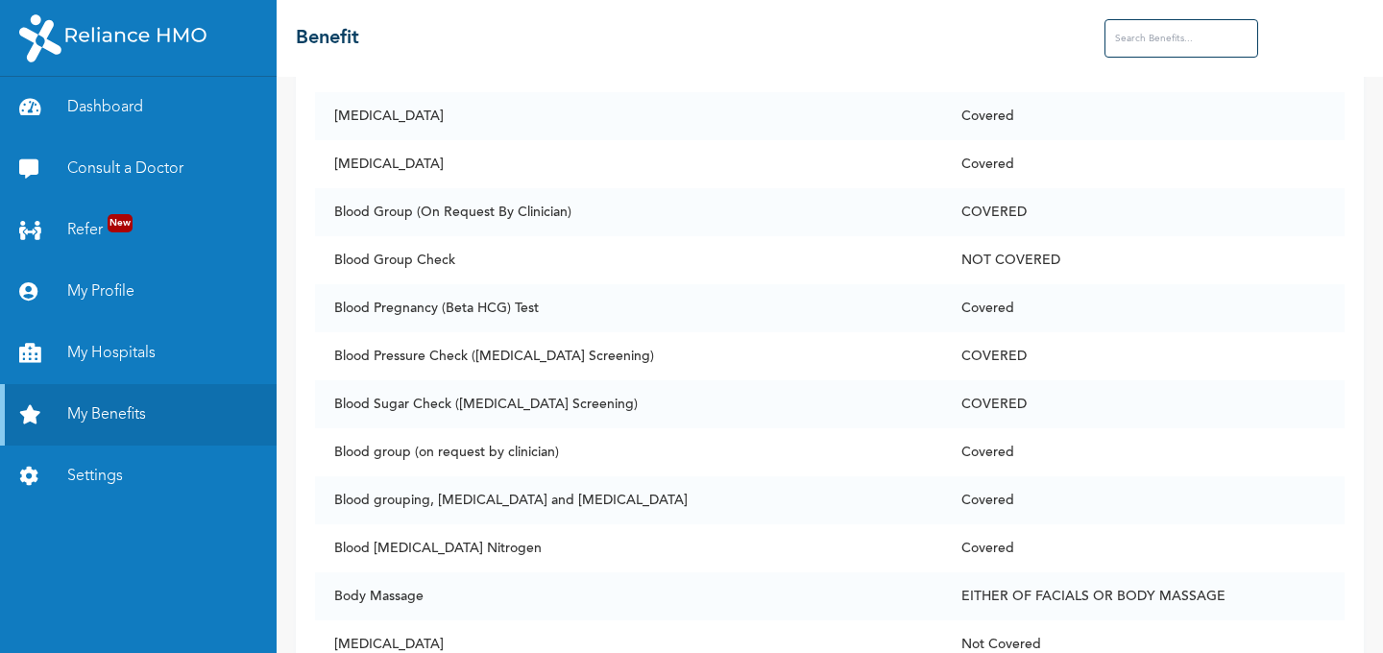
scroll to position [1331, 0]
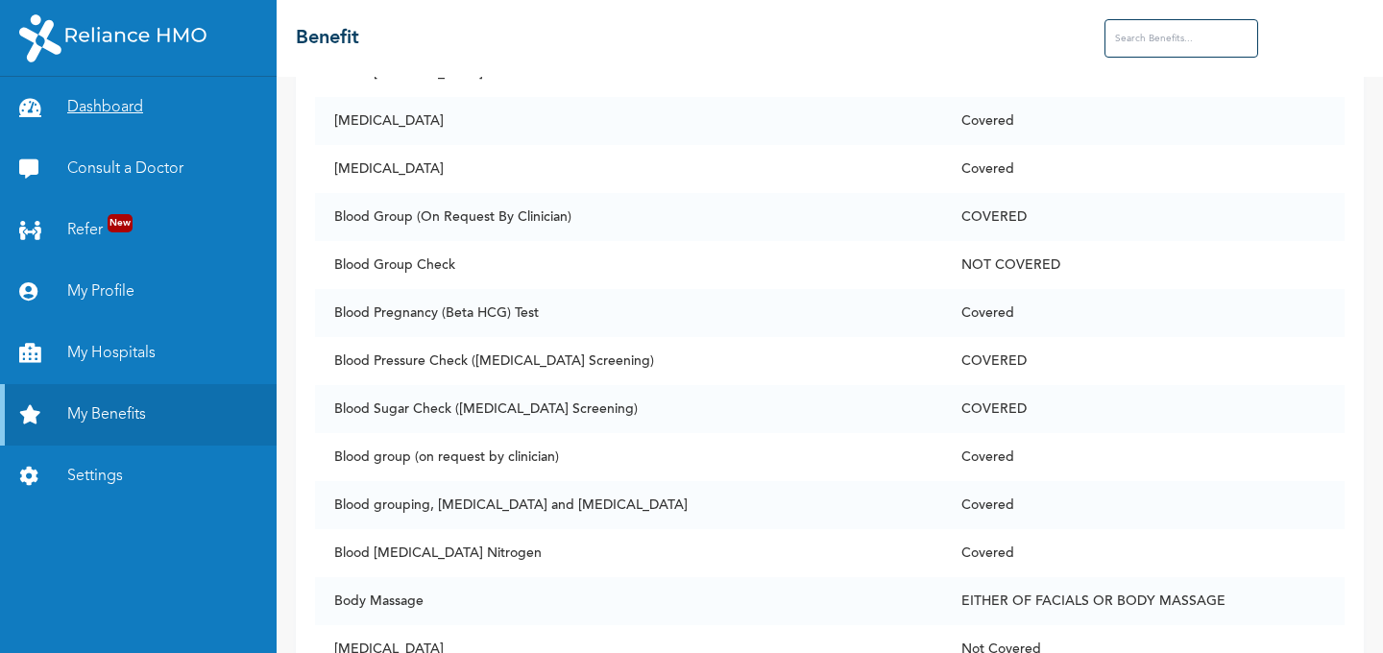
click at [91, 114] on link "Dashboard" at bounding box center [138, 107] width 277 height 61
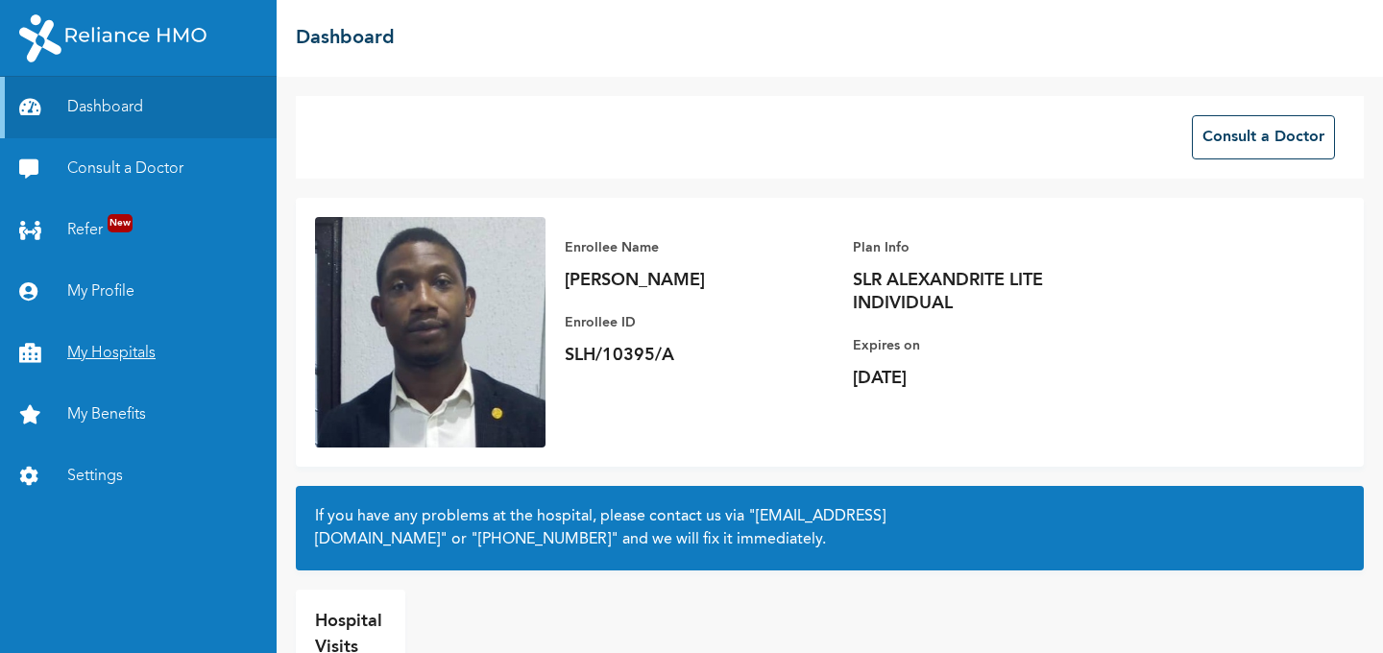
click at [103, 352] on link "My Hospitals" at bounding box center [138, 353] width 277 height 61
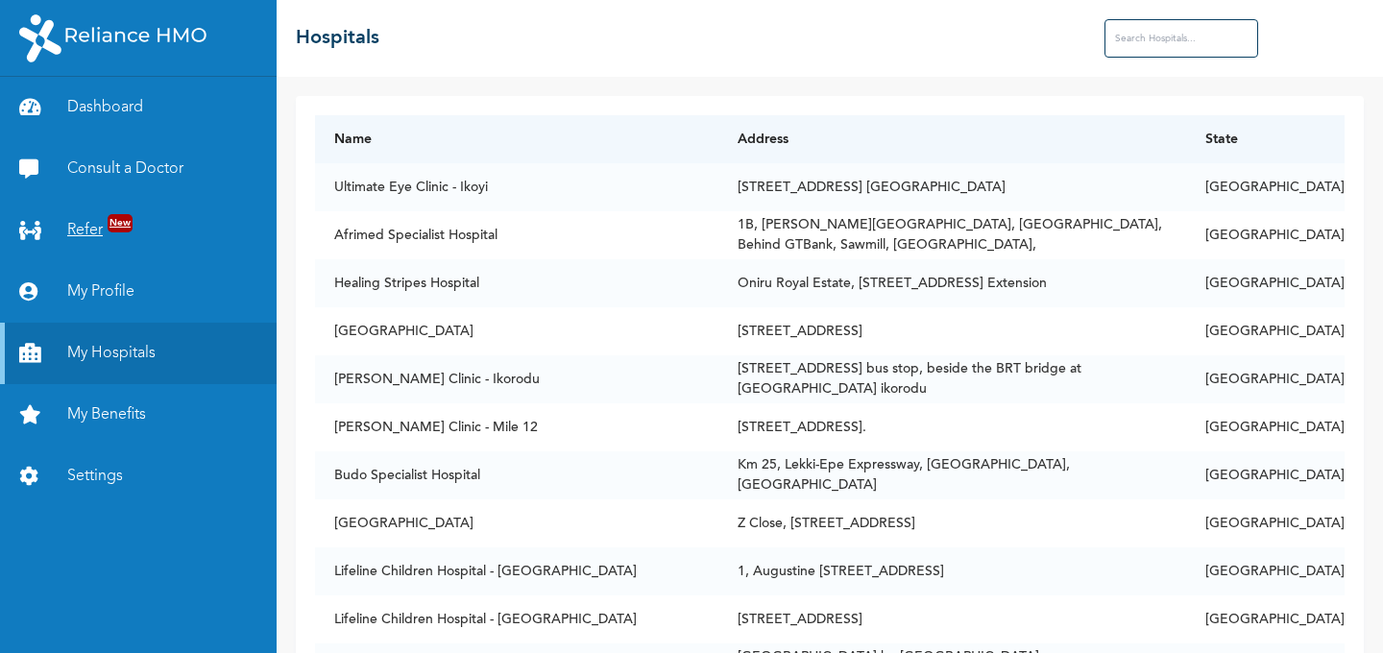
click at [85, 234] on link "Refer New" at bounding box center [138, 230] width 277 height 61
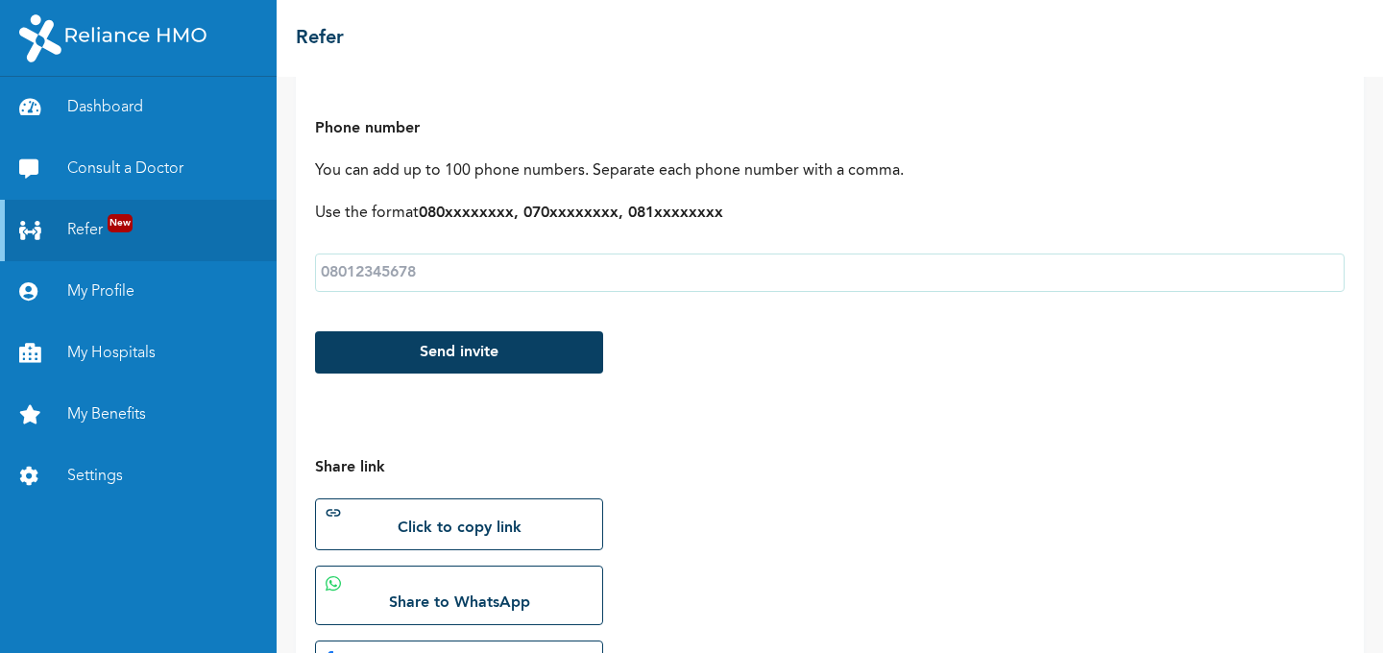
scroll to position [444, 0]
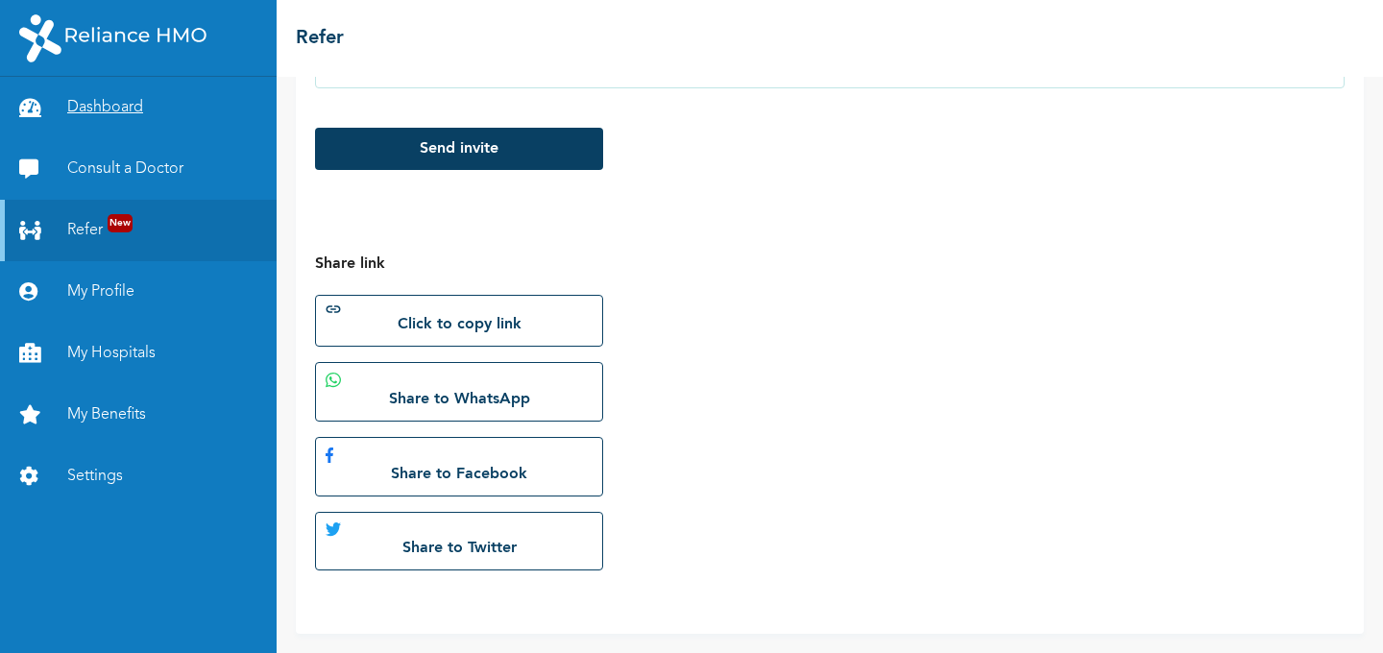
click at [88, 111] on link "Dashboard" at bounding box center [138, 107] width 277 height 61
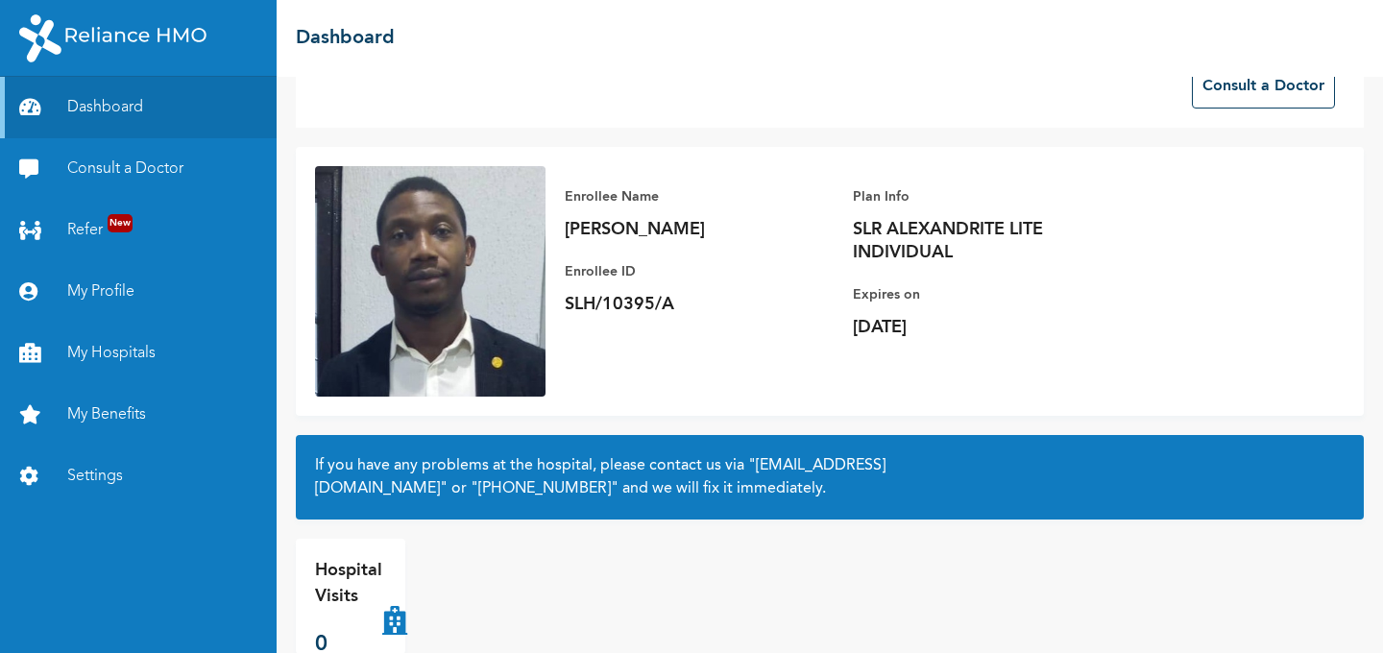
scroll to position [91, 0]
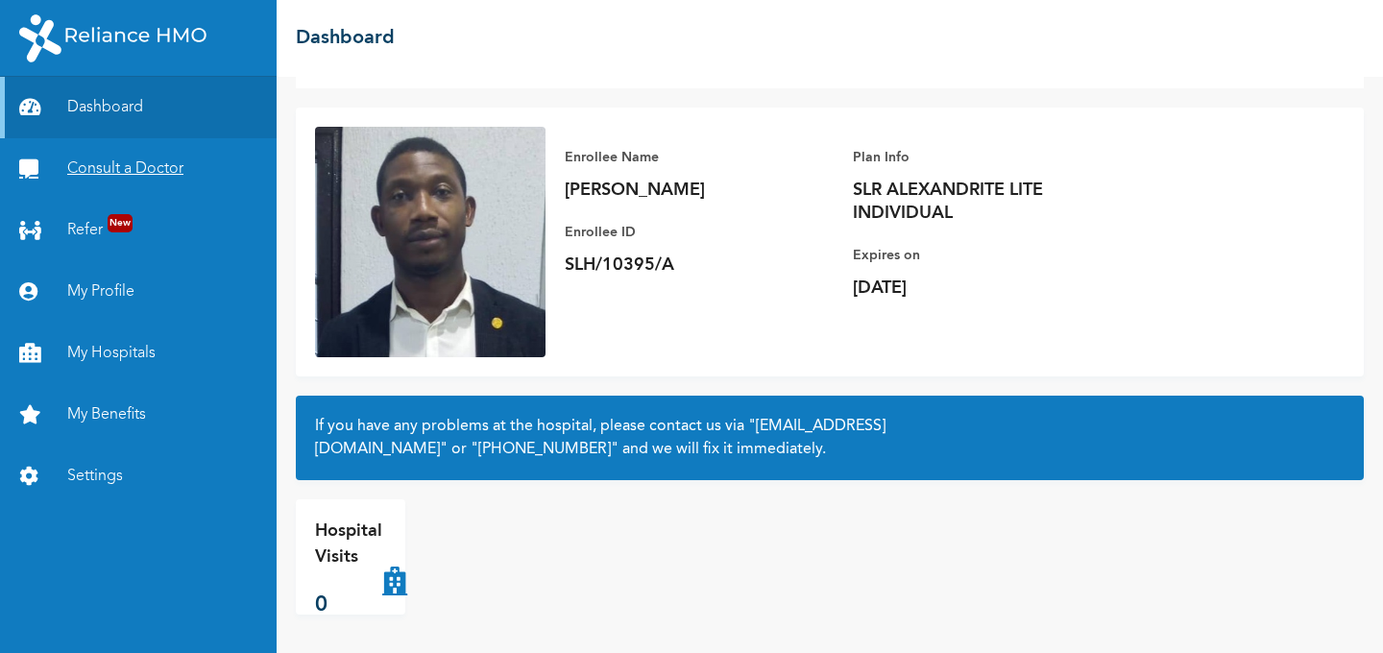
click at [109, 171] on link "Consult a Doctor" at bounding box center [138, 168] width 277 height 61
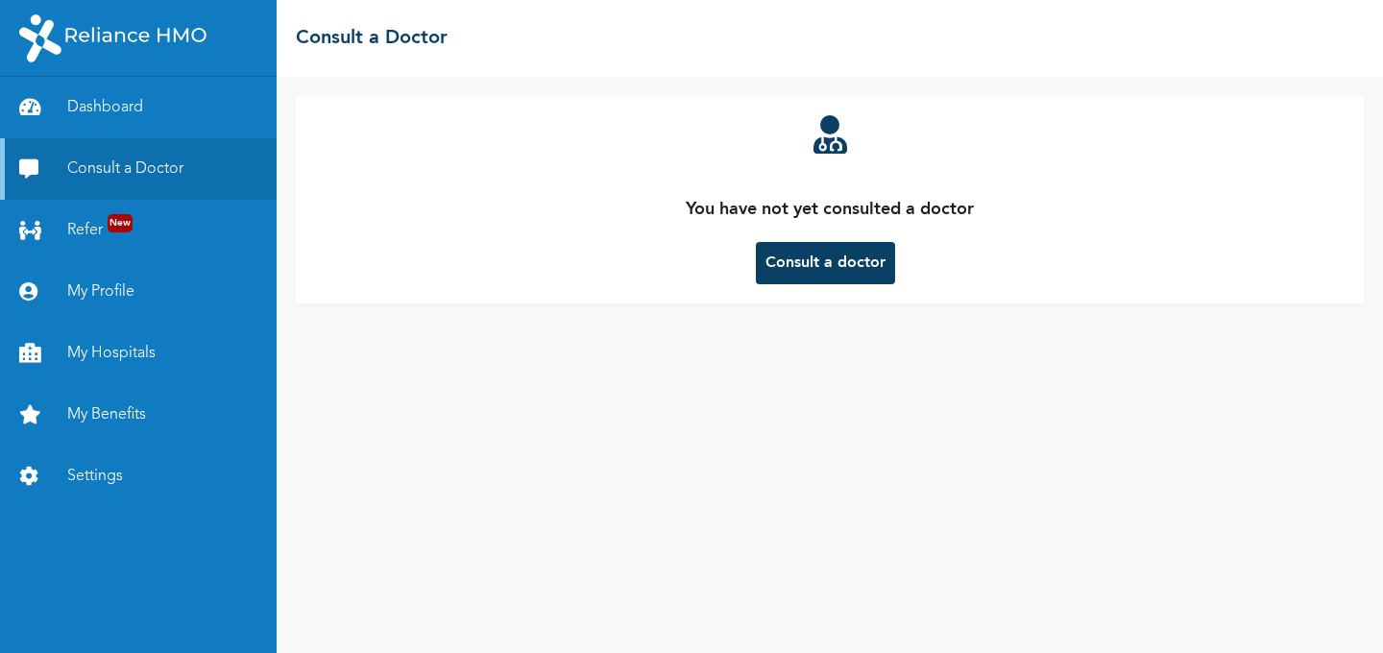
click at [812, 260] on button "Consult a doctor" at bounding box center [825, 263] width 139 height 42
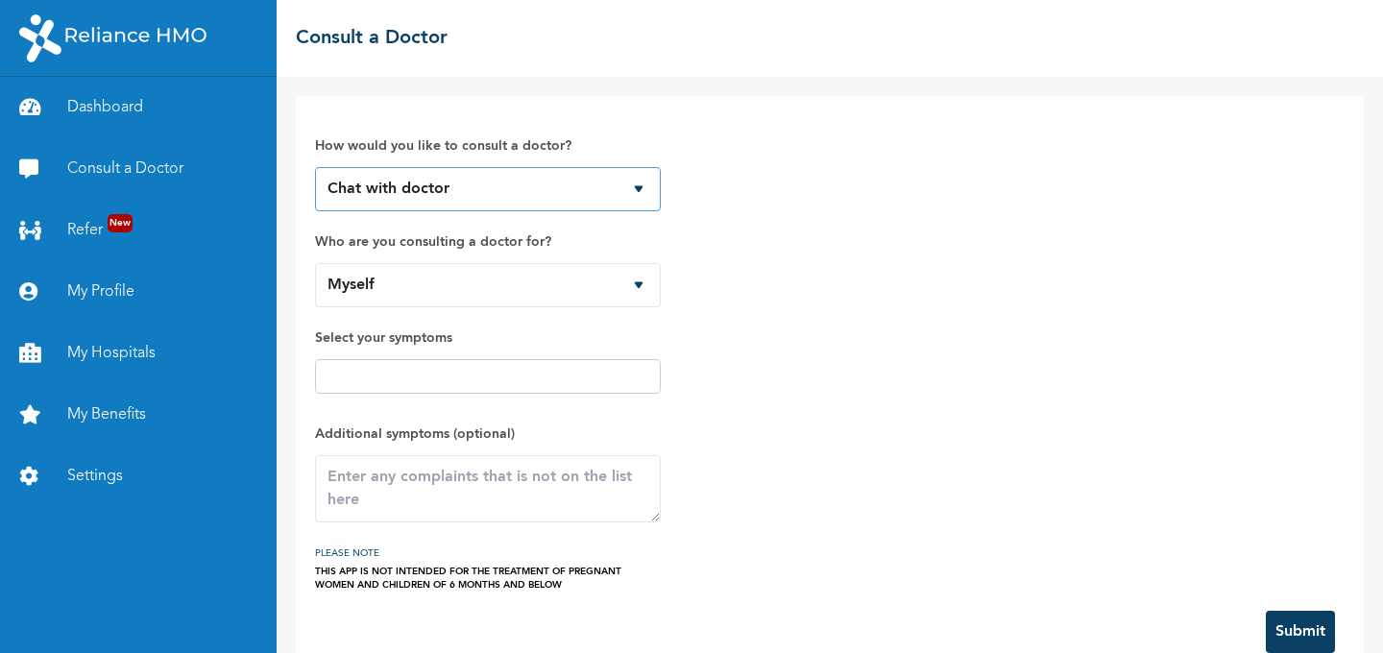
click at [637, 185] on select "Chat with doctor Phone Call" at bounding box center [488, 189] width 346 height 44
click at [315, 167] on select "Chat with doctor Phone Call" at bounding box center [488, 189] width 346 height 44
click at [821, 329] on div "How would you like to consult a doctor? Chat with doctor Phone Call Who are you…" at bounding box center [830, 353] width 1030 height 476
click at [634, 286] on select "Myself" at bounding box center [488, 285] width 346 height 44
click at [315, 263] on select "Myself" at bounding box center [488, 285] width 346 height 44
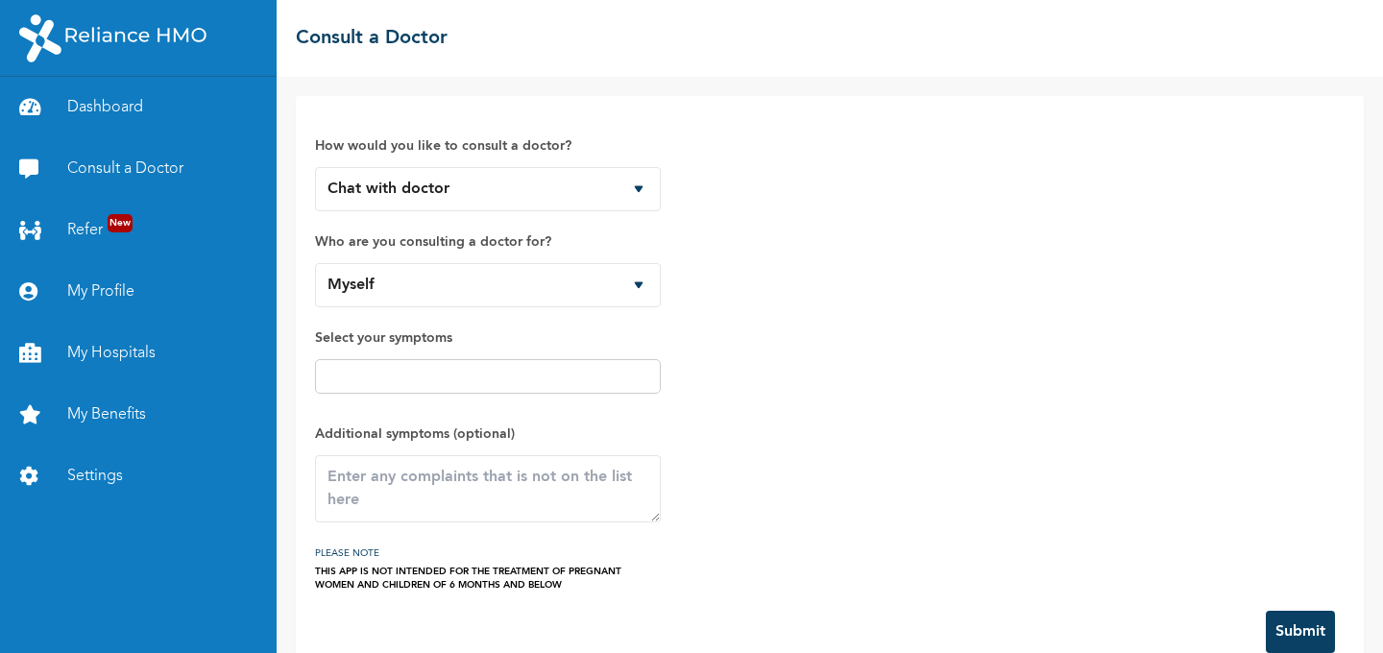
click at [966, 380] on div "How would you like to consult a doctor? Chat with doctor Phone Call Who are you…" at bounding box center [830, 353] width 1030 height 476
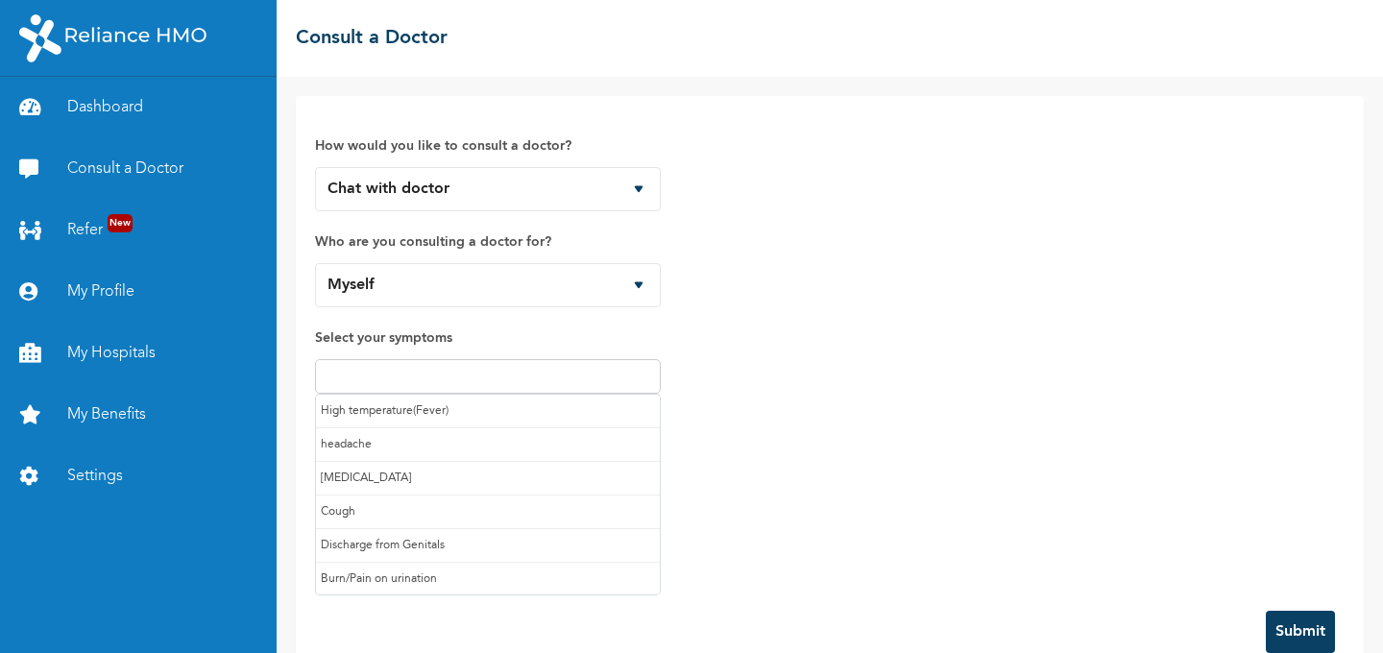
click at [418, 377] on input "text" at bounding box center [488, 376] width 334 height 23
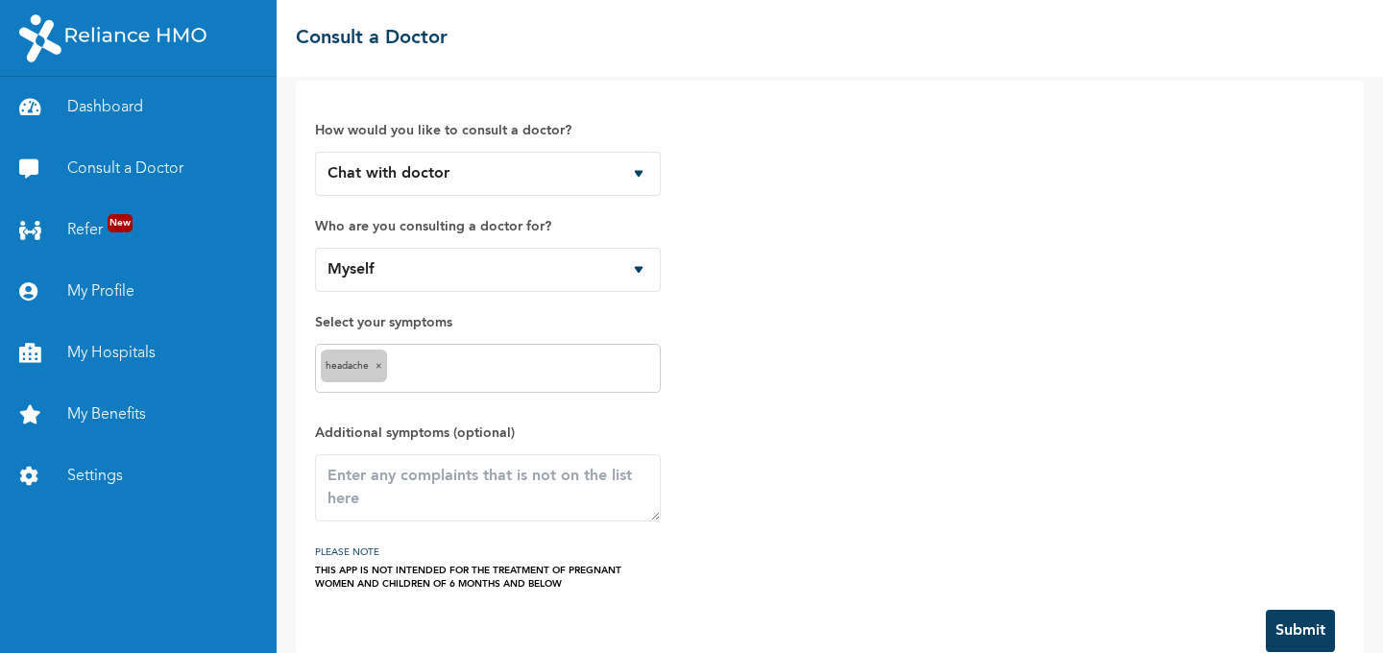
scroll to position [53, 0]
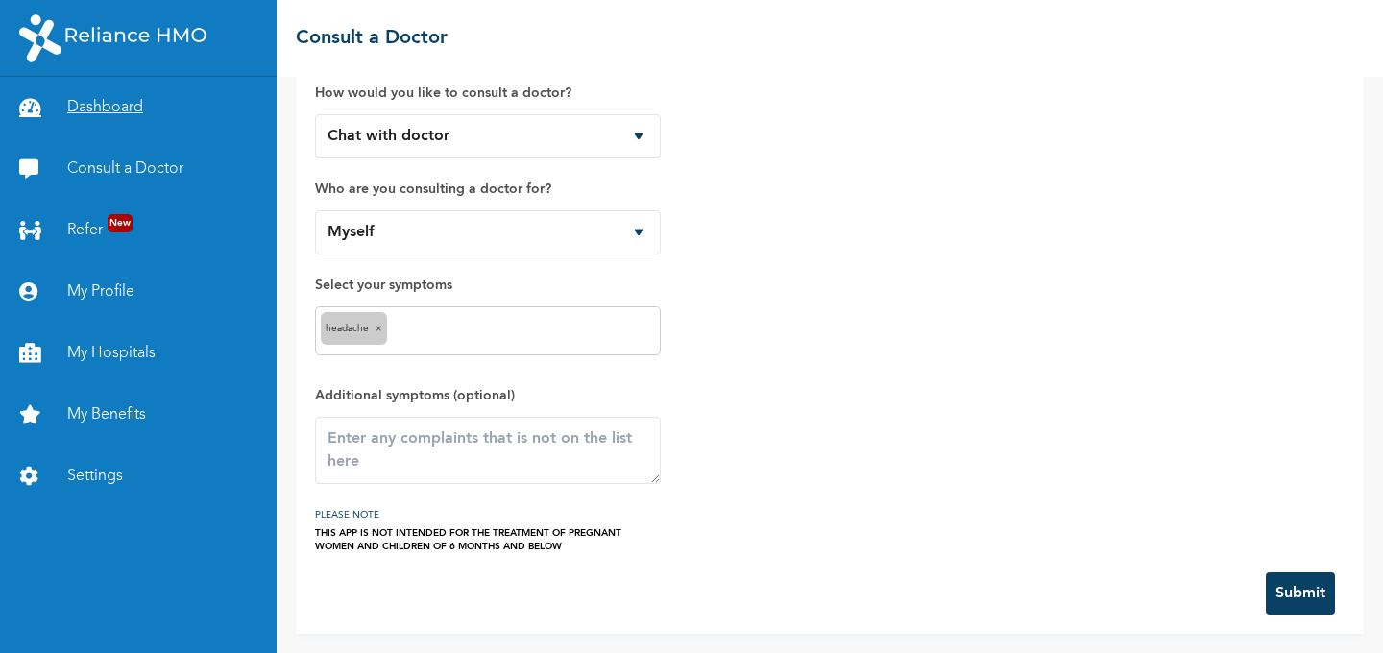
click at [85, 103] on link "Dashboard" at bounding box center [138, 107] width 277 height 61
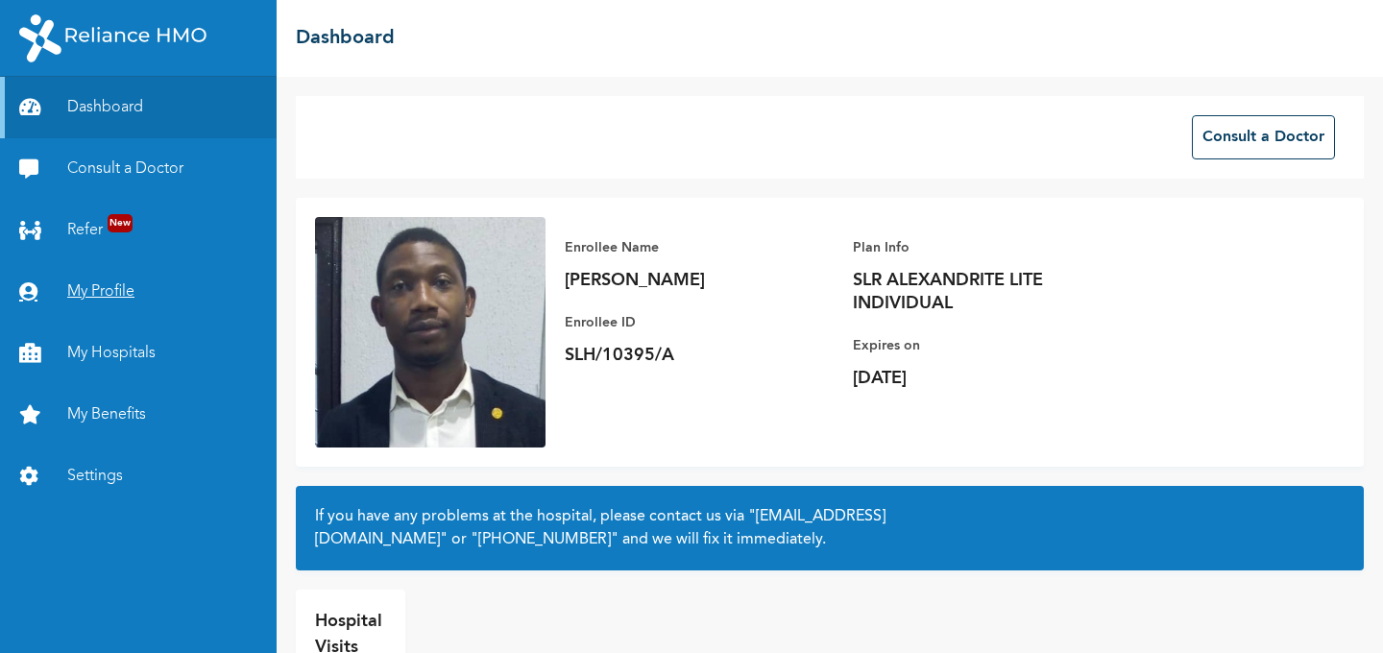
click at [83, 291] on link "My Profile" at bounding box center [138, 291] width 277 height 61
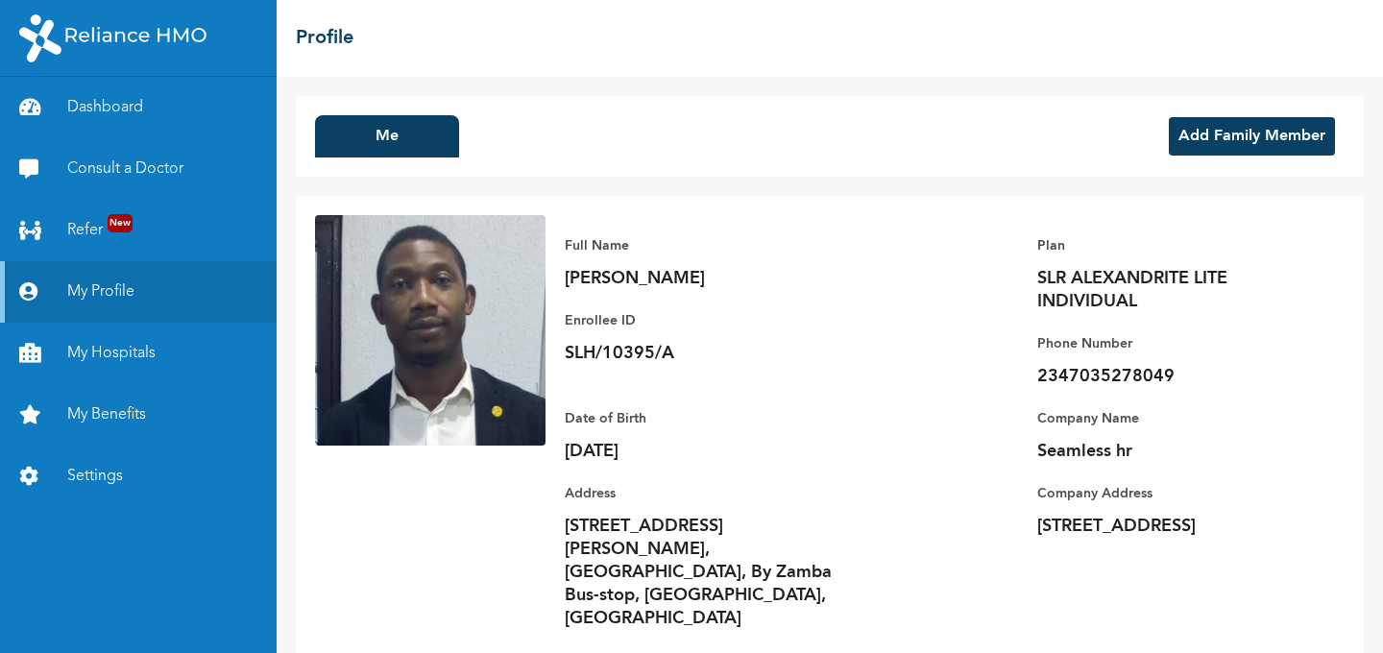
scroll to position [8, 0]
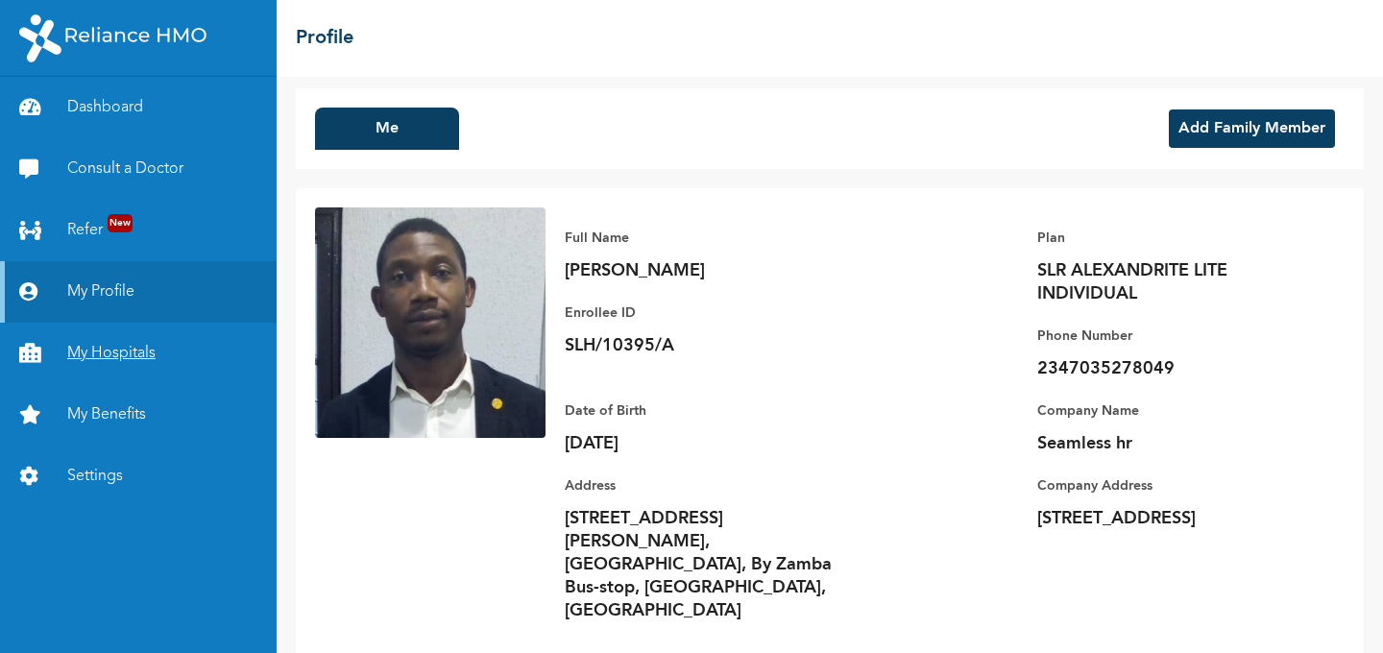
click at [88, 358] on link "My Hospitals" at bounding box center [138, 353] width 277 height 61
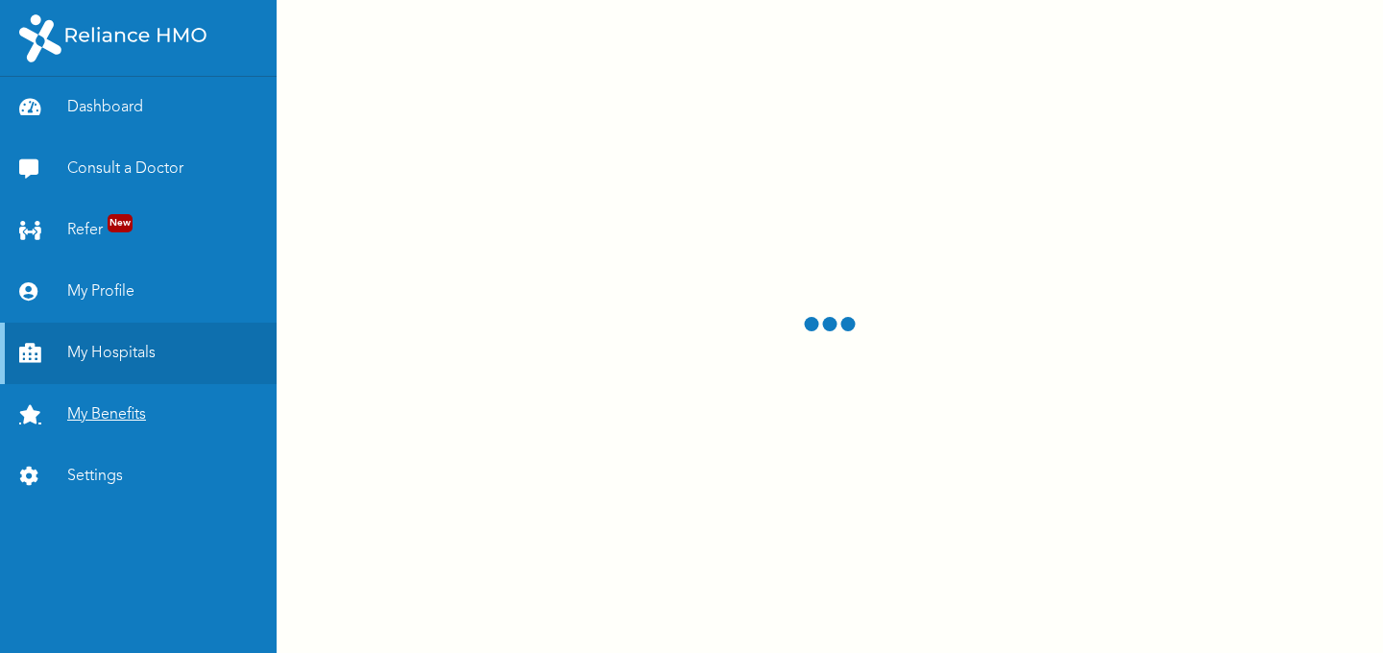
click at [112, 421] on link "My Benefits" at bounding box center [138, 414] width 277 height 61
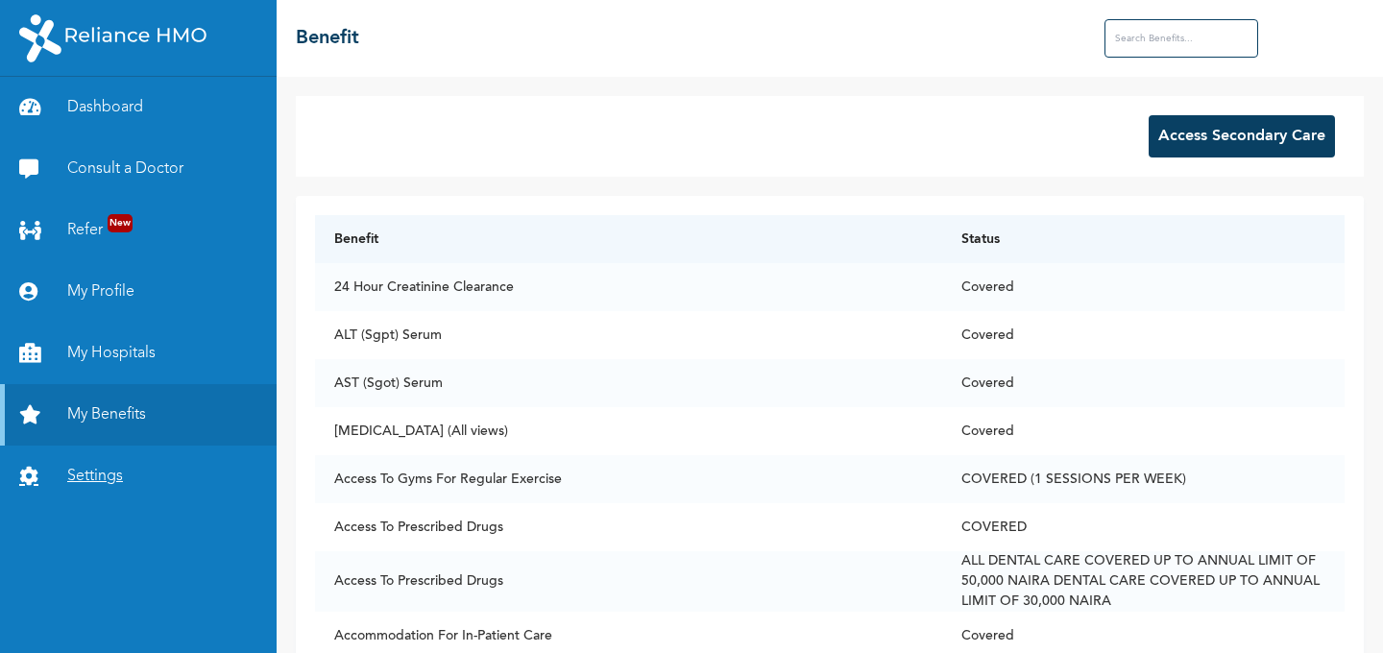
click at [81, 478] on link "Settings" at bounding box center [138, 476] width 277 height 61
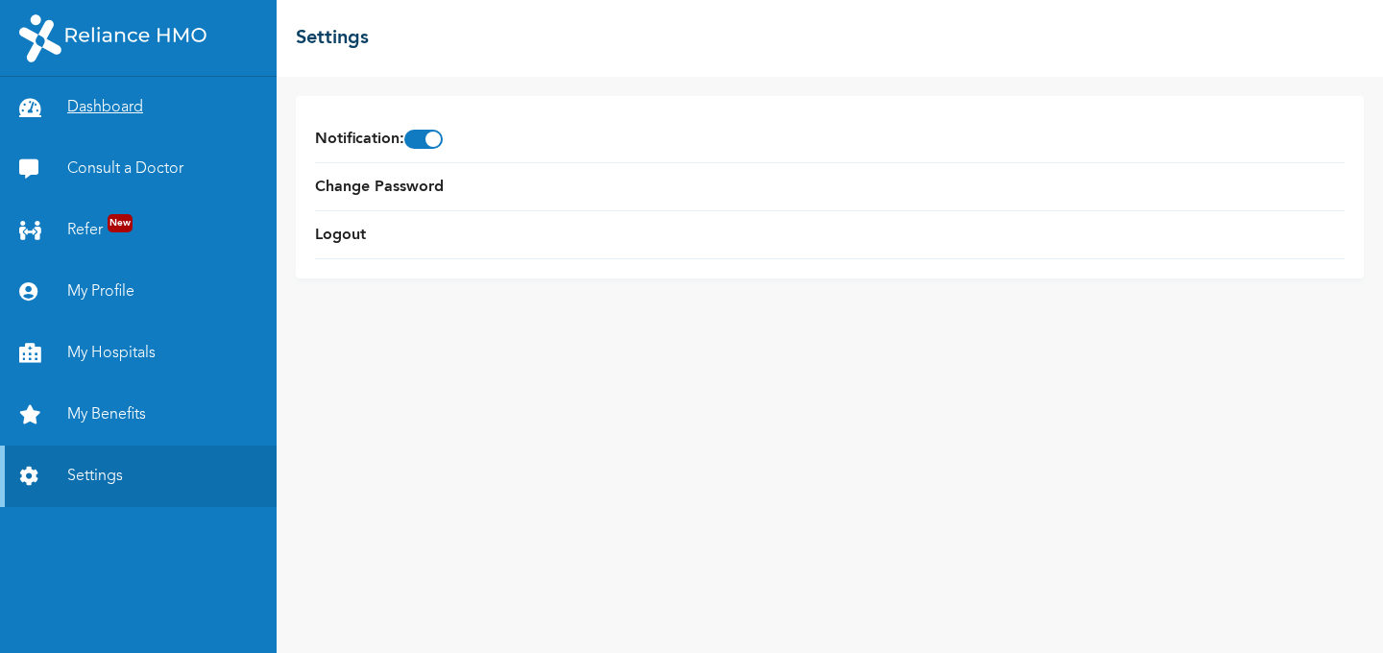
click at [106, 110] on link "Dashboard" at bounding box center [138, 107] width 277 height 61
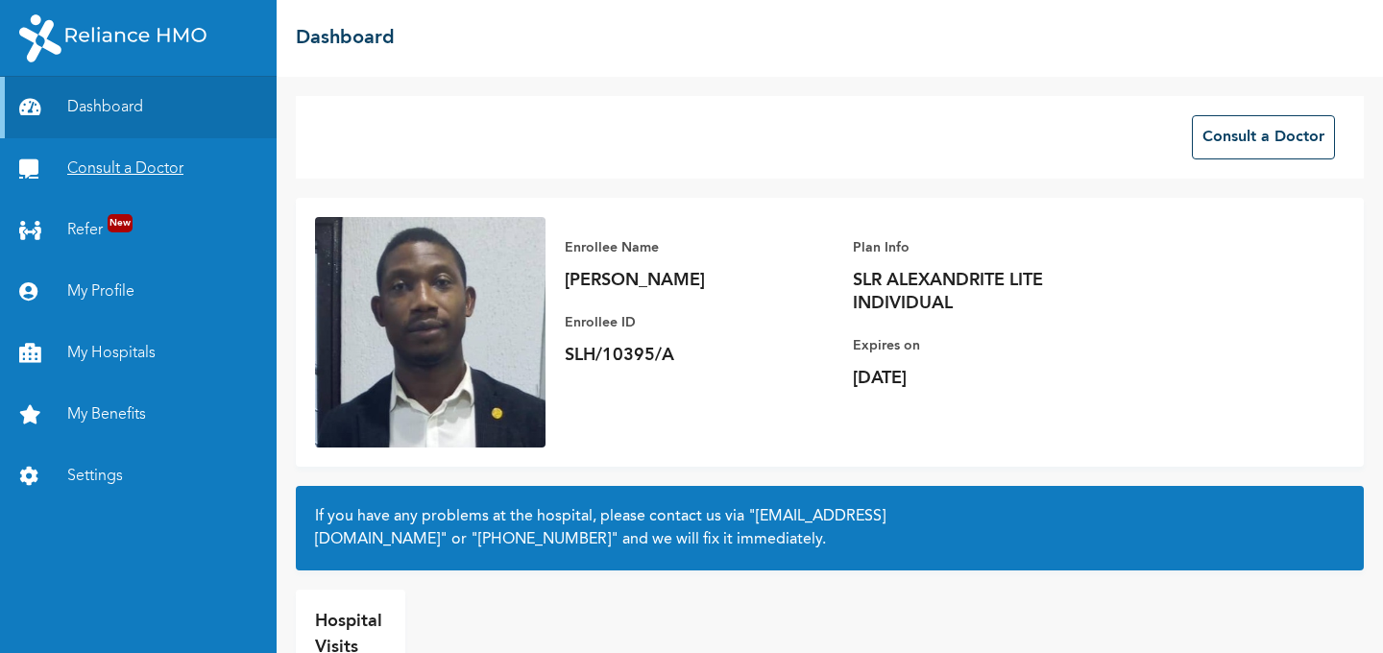
click at [95, 162] on link "Consult a Doctor" at bounding box center [138, 168] width 277 height 61
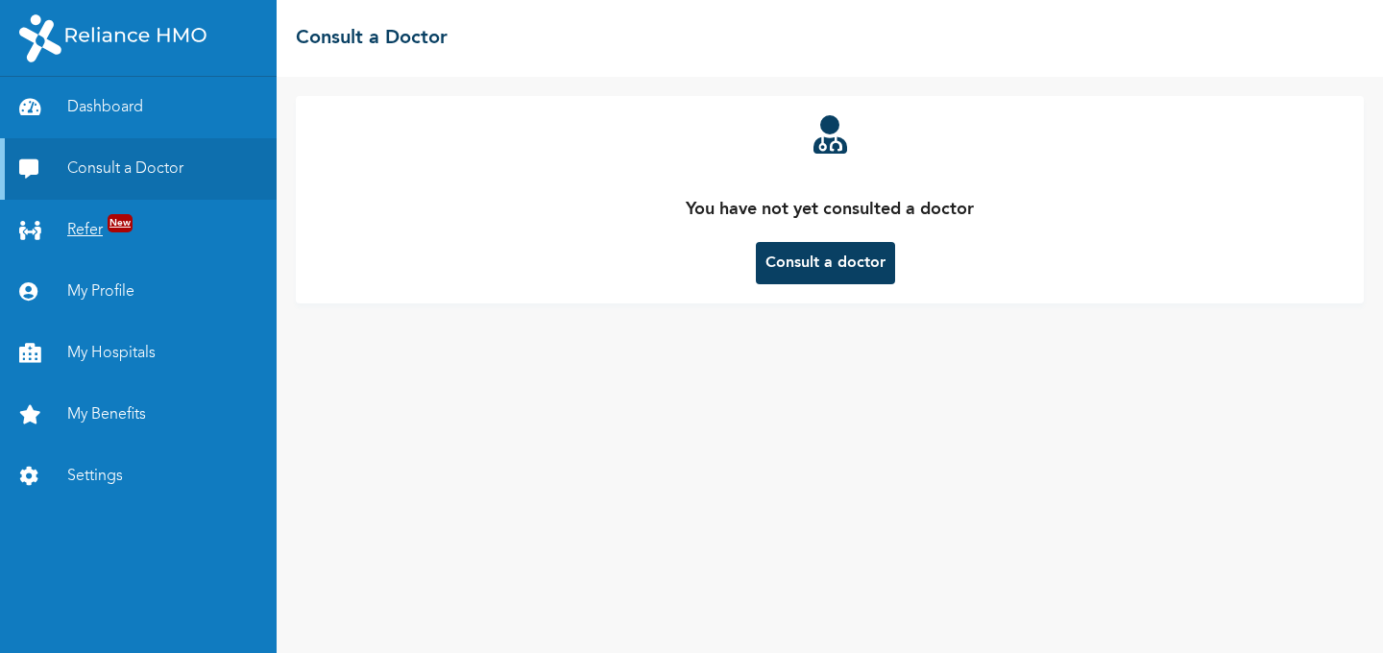
click at [86, 232] on link "Refer New" at bounding box center [138, 230] width 277 height 61
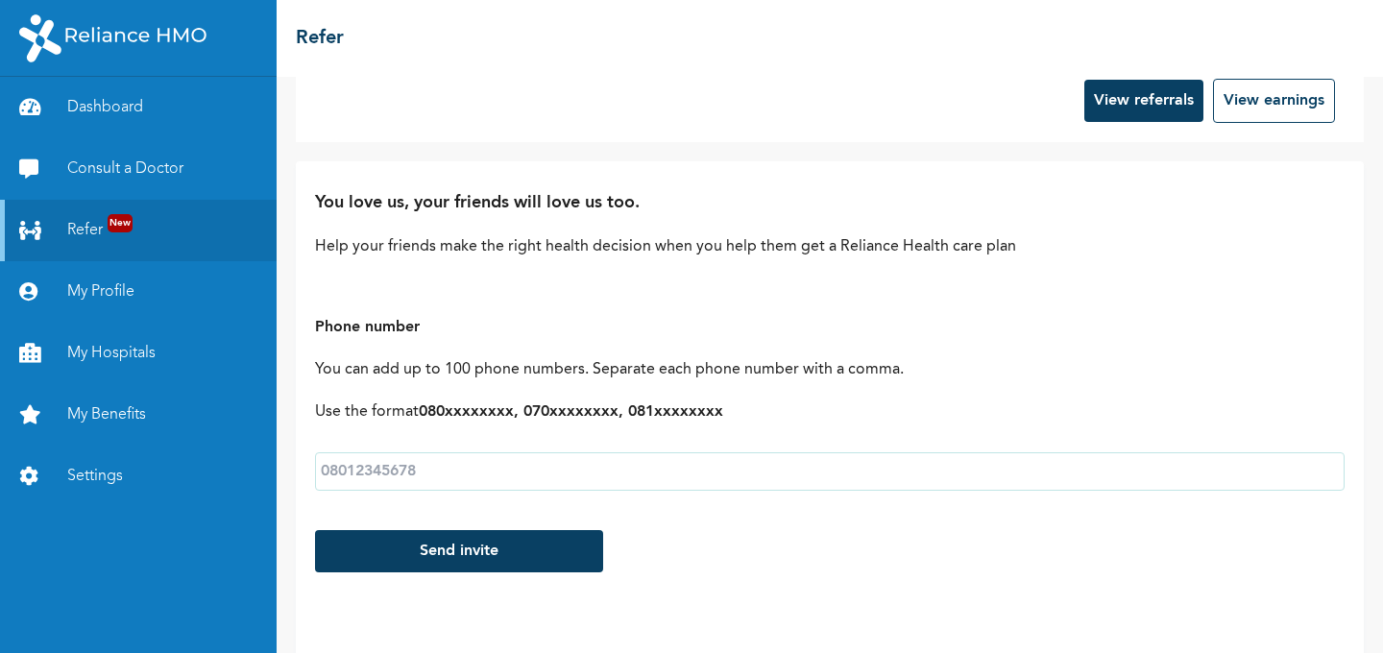
scroll to position [35, 0]
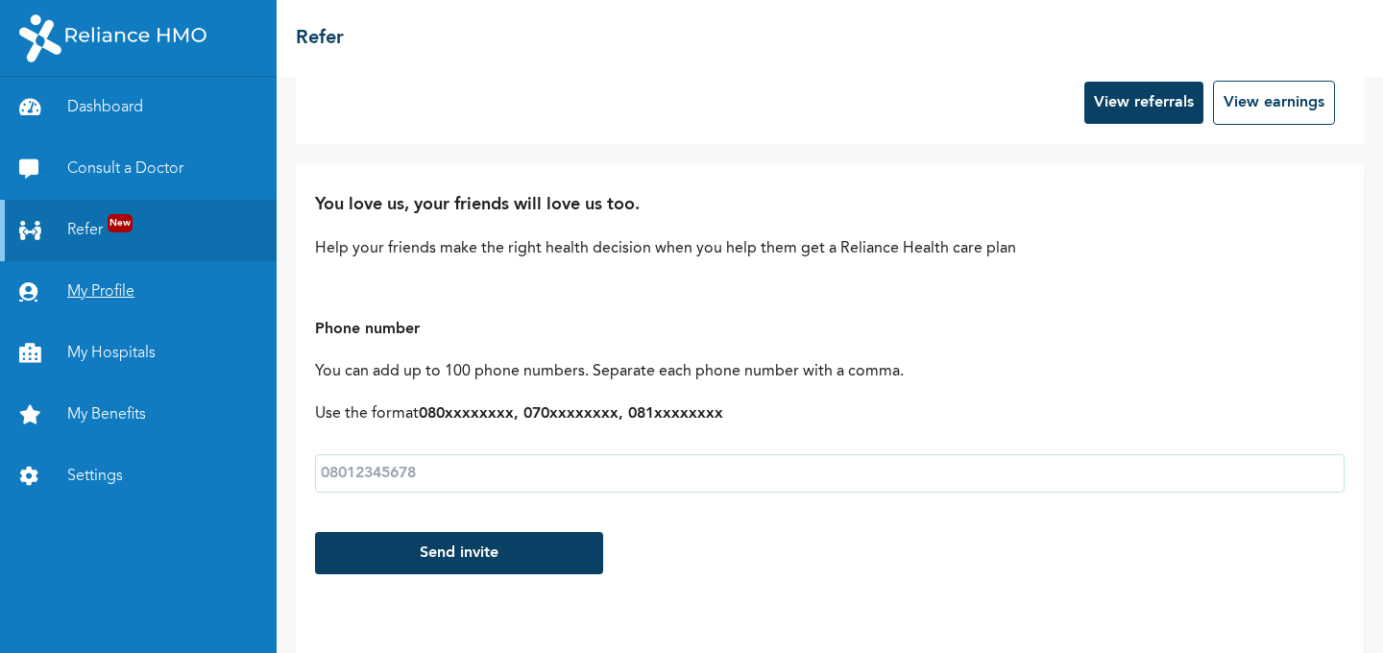
click at [91, 299] on link "My Profile" at bounding box center [138, 291] width 277 height 61
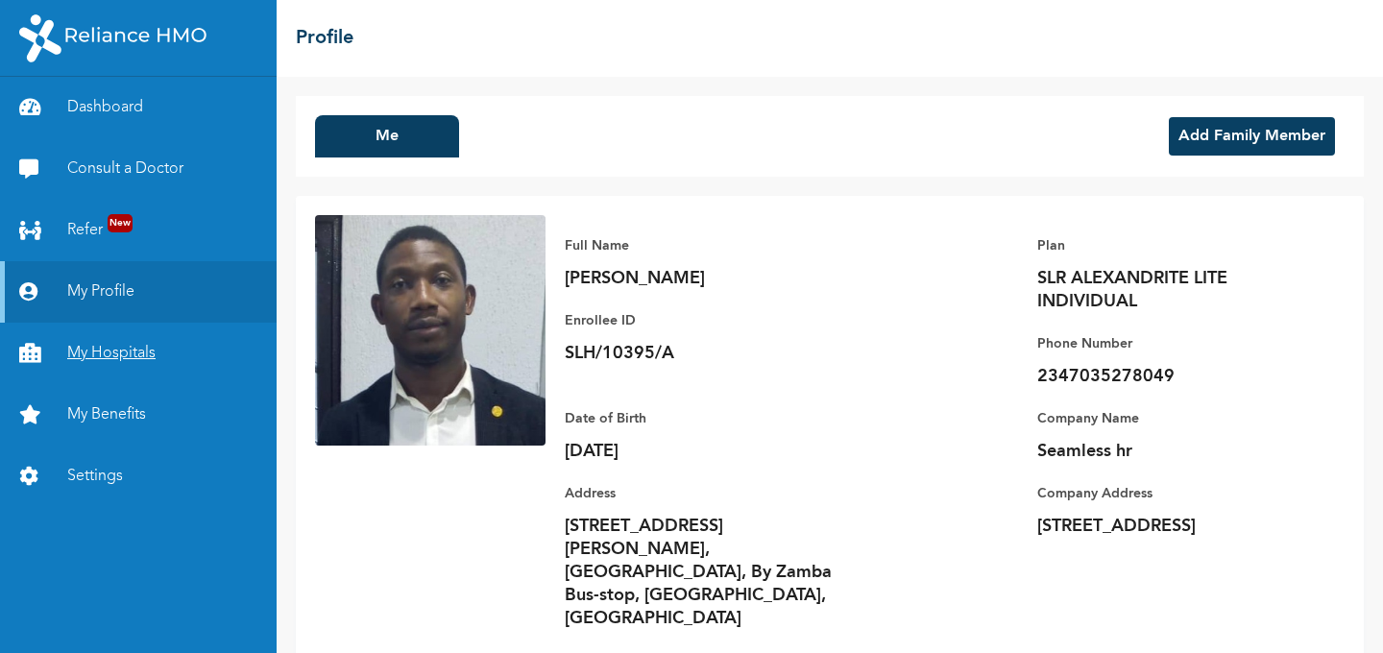
click at [92, 361] on link "My Hospitals" at bounding box center [138, 353] width 277 height 61
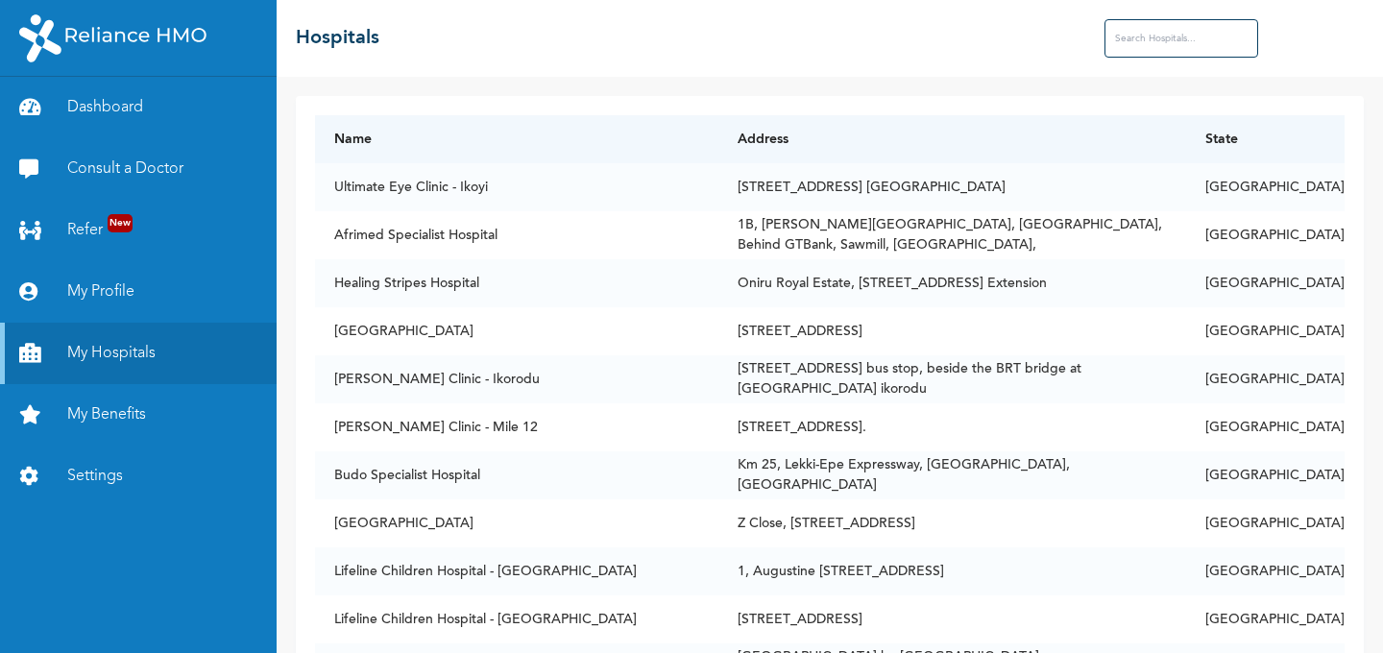
click at [128, 41] on img at bounding box center [112, 38] width 187 height 48
click at [86, 112] on link "Dashboard" at bounding box center [138, 107] width 277 height 61
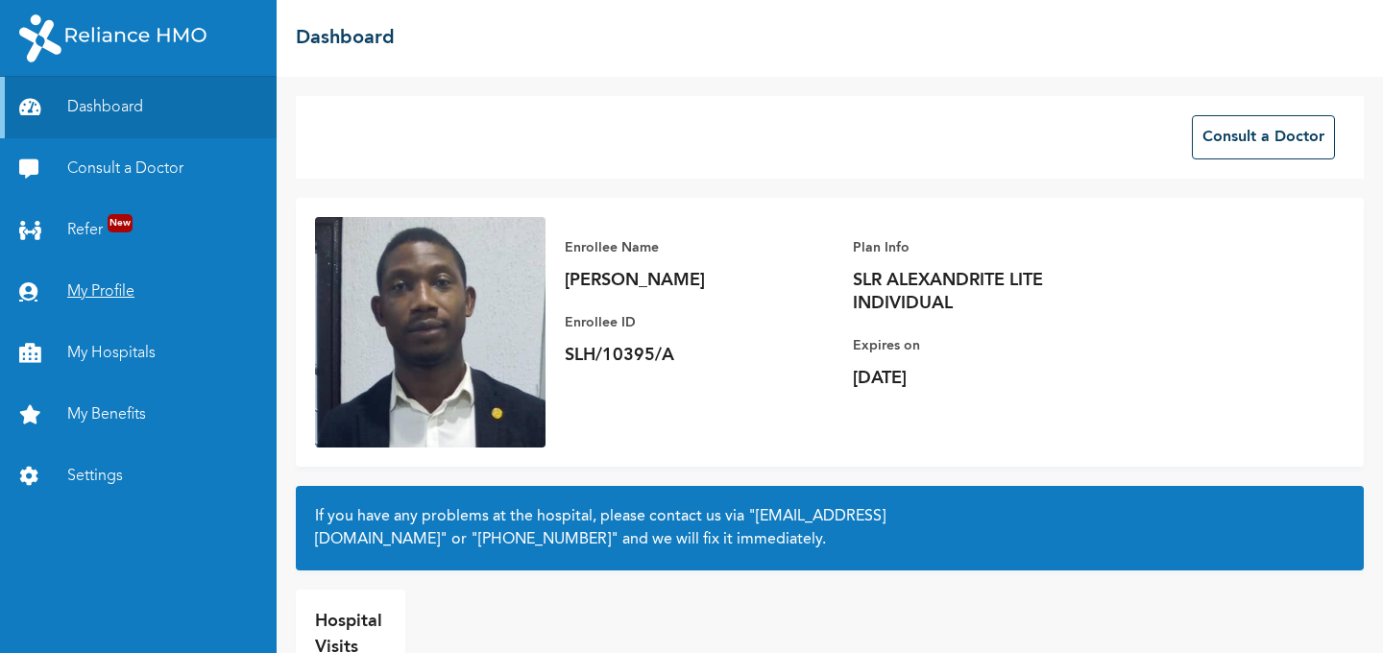
click at [0, 77] on link "Dashboard" at bounding box center [138, 107] width 277 height 61
